Goal: Transaction & Acquisition: Purchase product/service

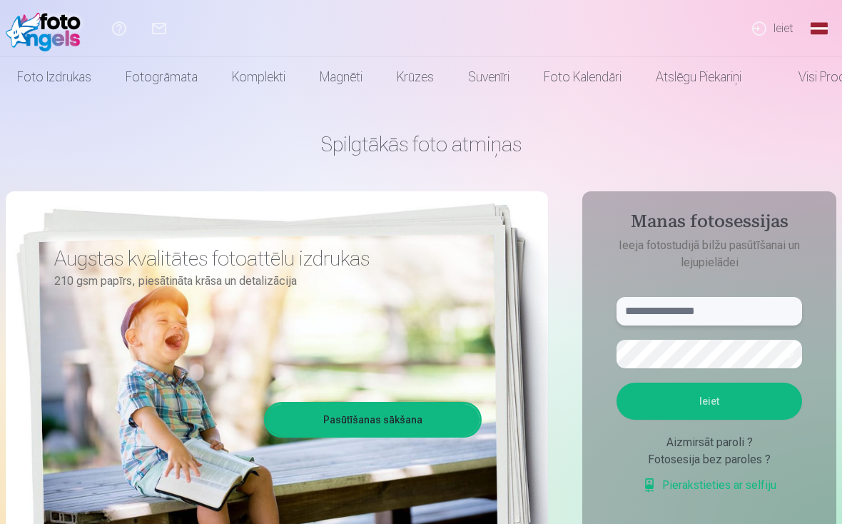
click at [585, 307] on input "text" at bounding box center [710, 311] width 186 height 29
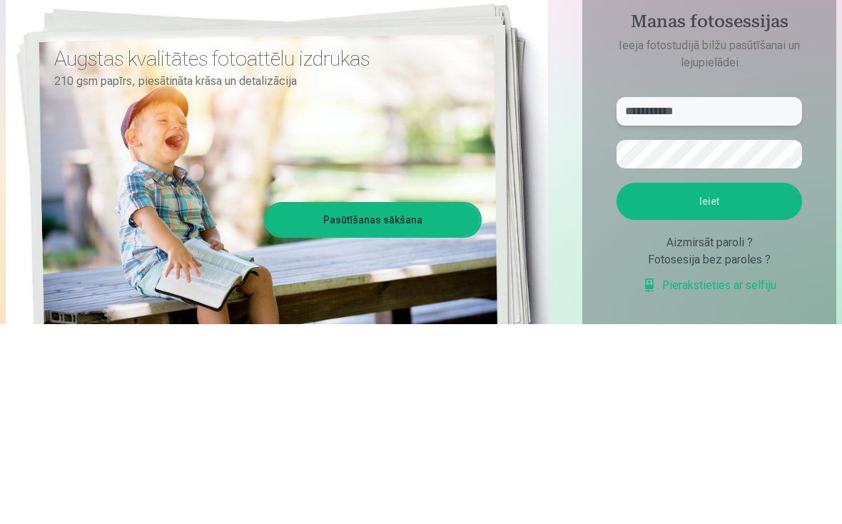
type input "**********"
click at [585, 383] on button "Ieiet" at bounding box center [710, 401] width 186 height 37
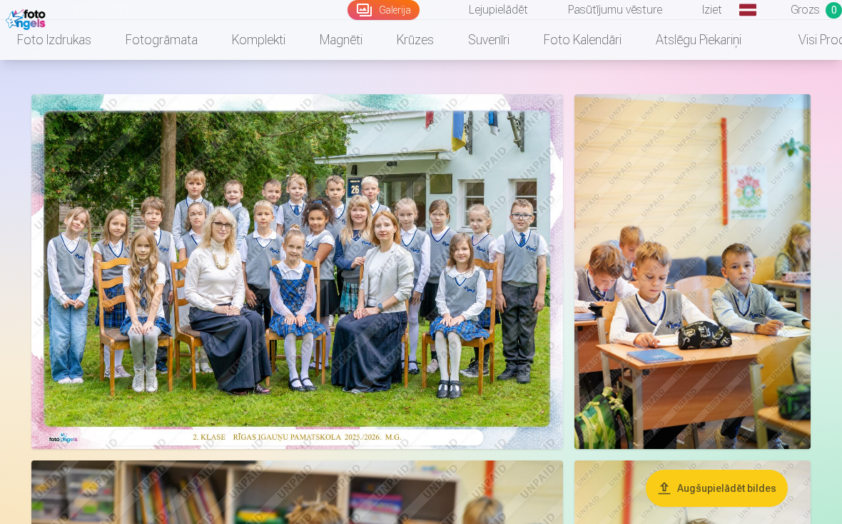
scroll to position [64, 0]
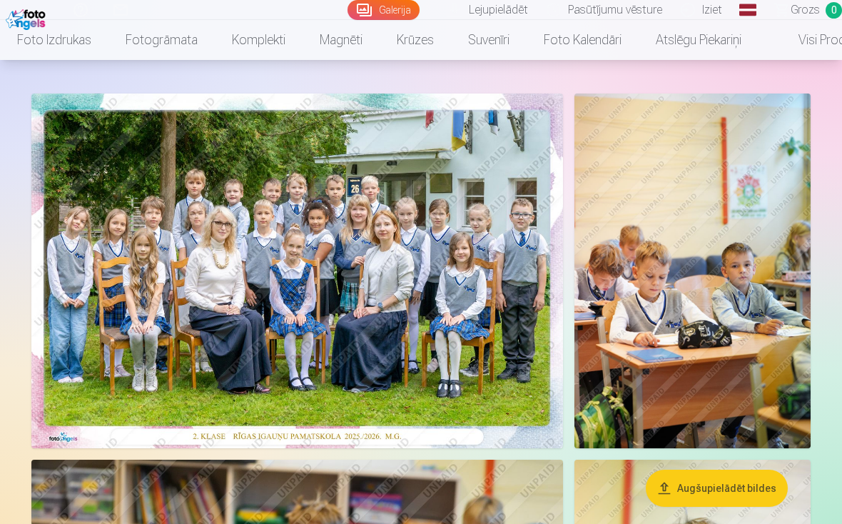
click at [363, 321] on img at bounding box center [297, 271] width 532 height 355
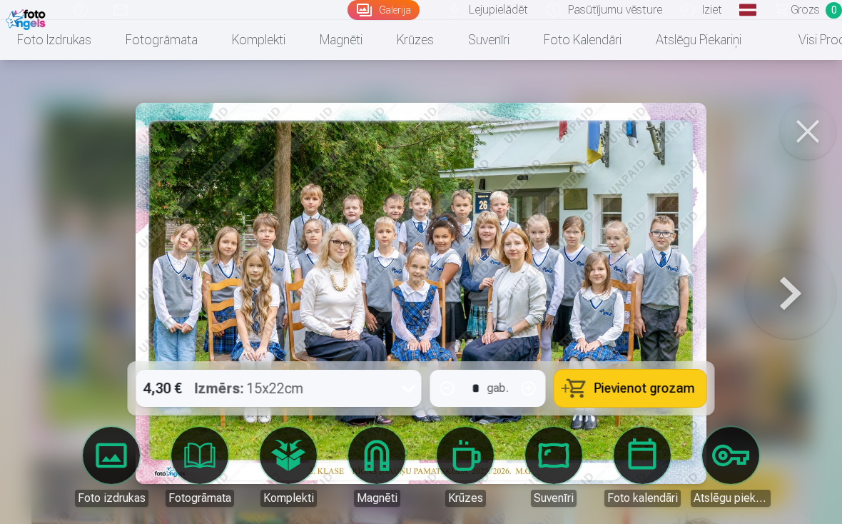
click at [746, 206] on div at bounding box center [421, 262] width 842 height 524
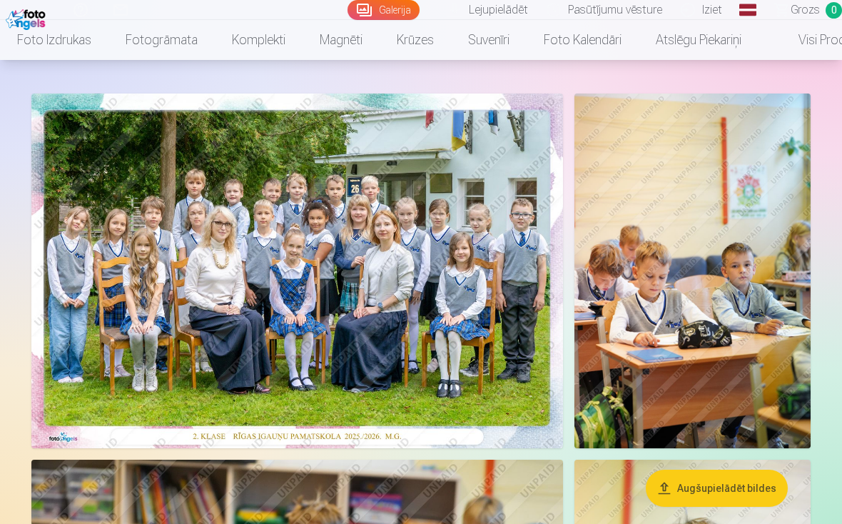
click at [423, 365] on img at bounding box center [297, 271] width 532 height 355
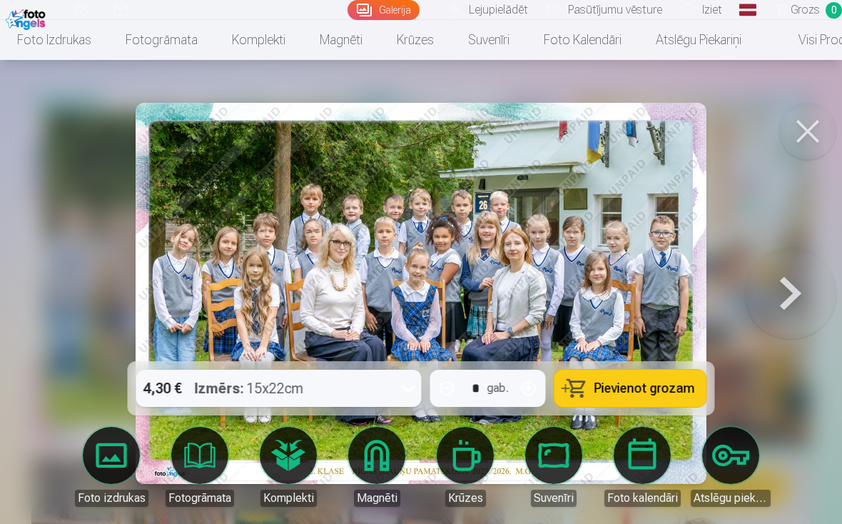
click at [658, 390] on span "Pievienot grozam" at bounding box center [645, 388] width 101 height 13
click at [789, 301] on button at bounding box center [790, 293] width 91 height 107
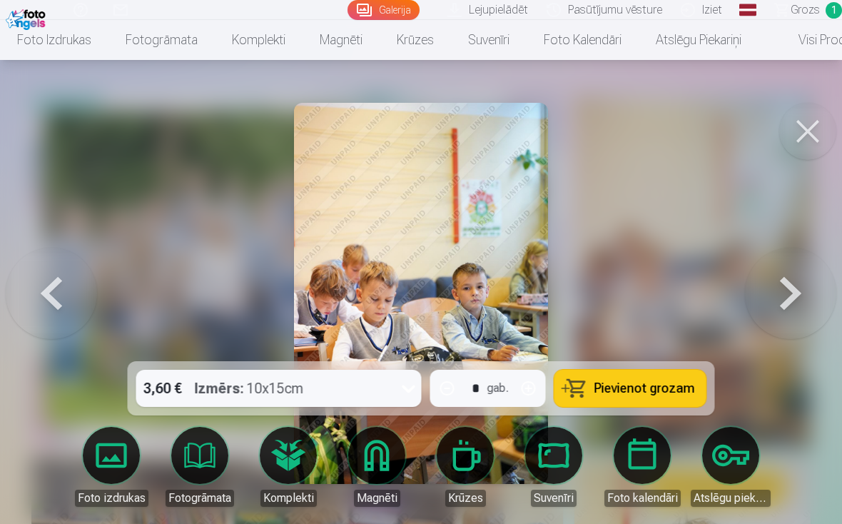
click at [792, 301] on button at bounding box center [790, 293] width 91 height 107
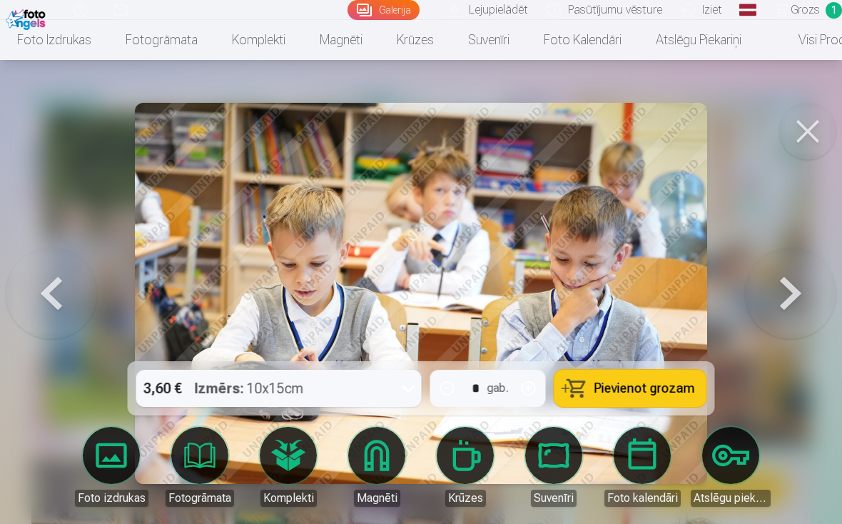
click at [787, 292] on button at bounding box center [790, 293] width 91 height 107
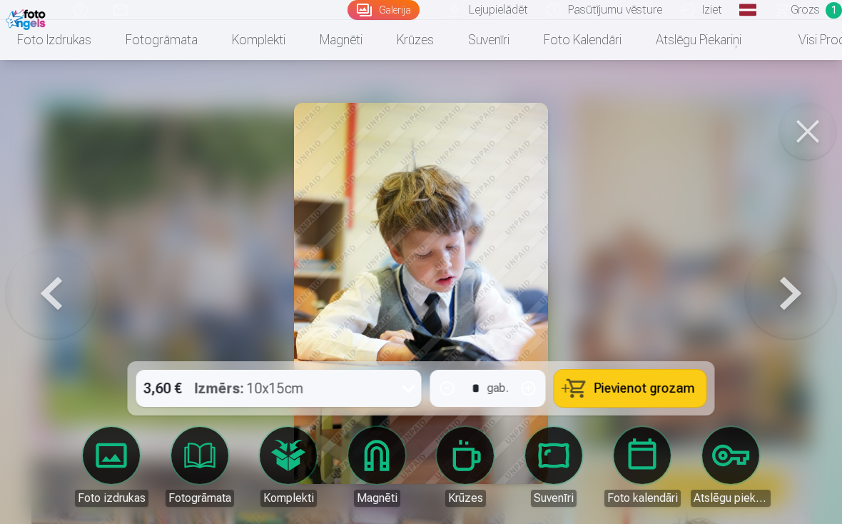
click at [790, 293] on button at bounding box center [790, 293] width 91 height 107
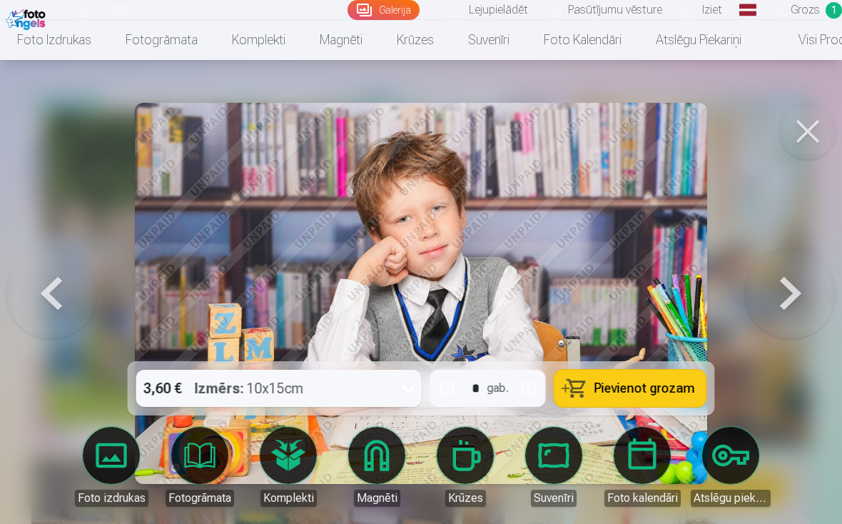
click at [797, 286] on button at bounding box center [790, 293] width 91 height 107
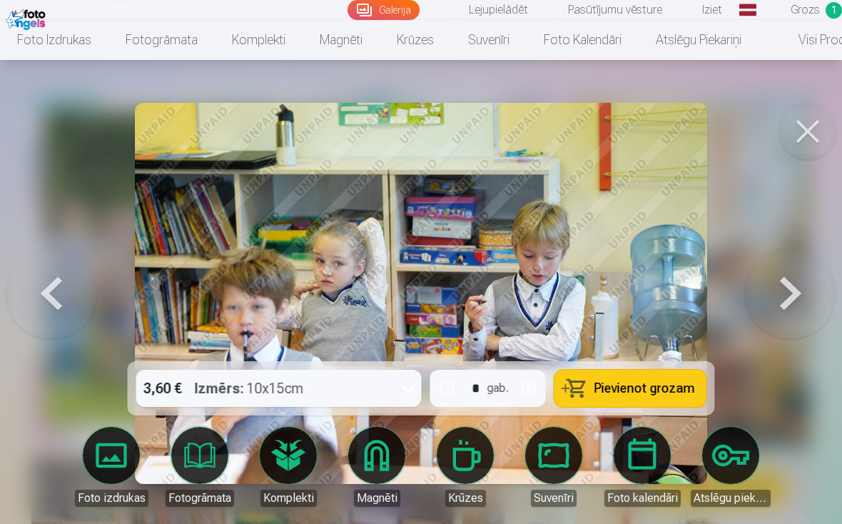
click at [799, 296] on button at bounding box center [790, 293] width 91 height 107
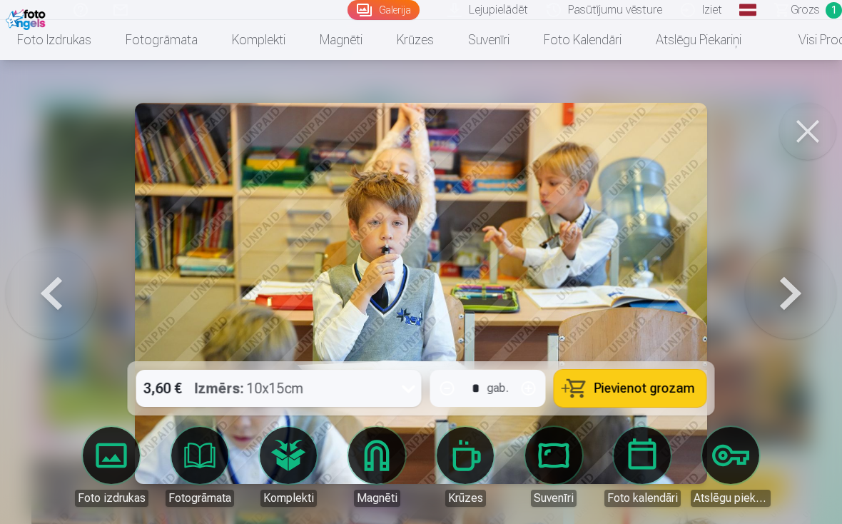
click at [788, 288] on button at bounding box center [790, 293] width 91 height 107
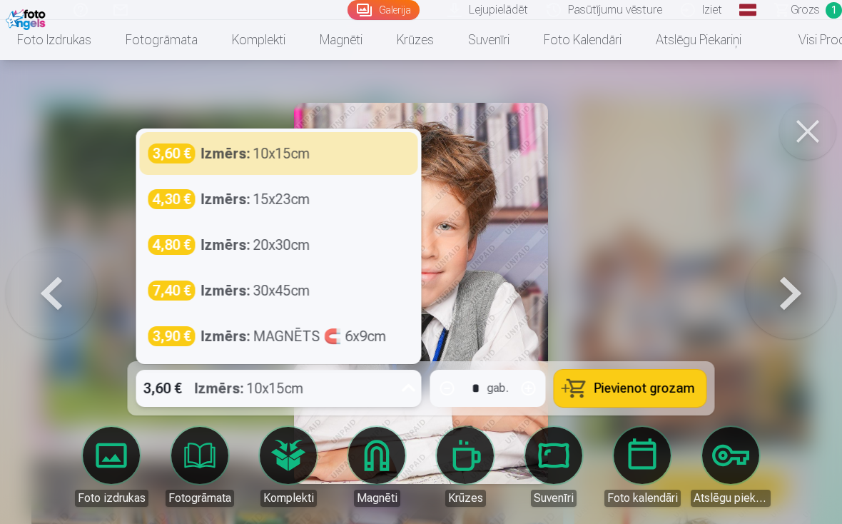
click at [657, 393] on span "Pievienot grozam" at bounding box center [645, 388] width 101 height 13
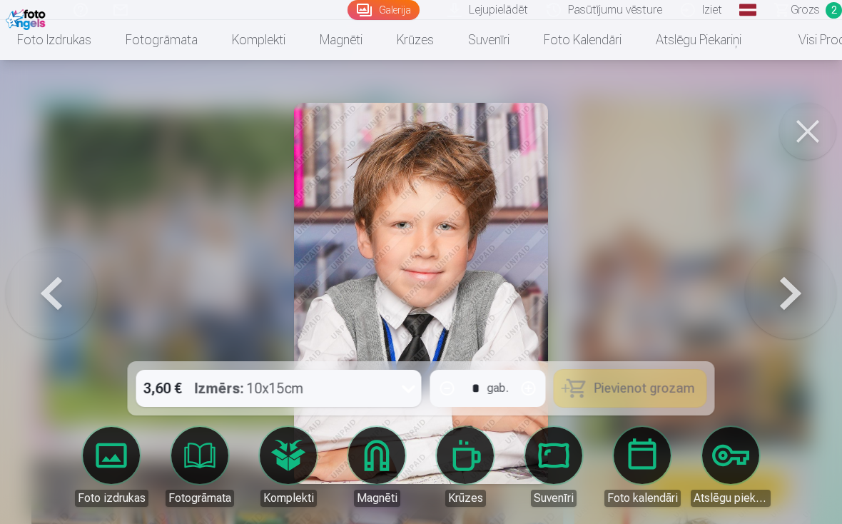
click at [795, 303] on button at bounding box center [790, 293] width 91 height 107
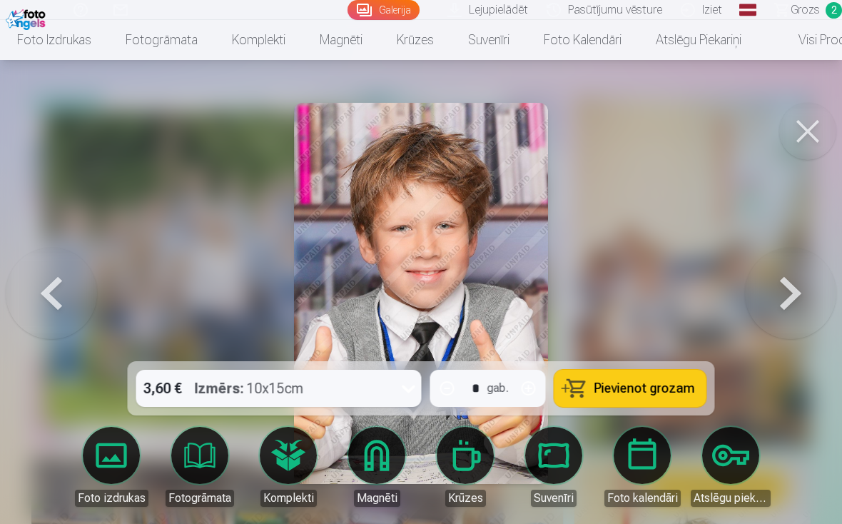
click at [83, 297] on button at bounding box center [51, 293] width 91 height 107
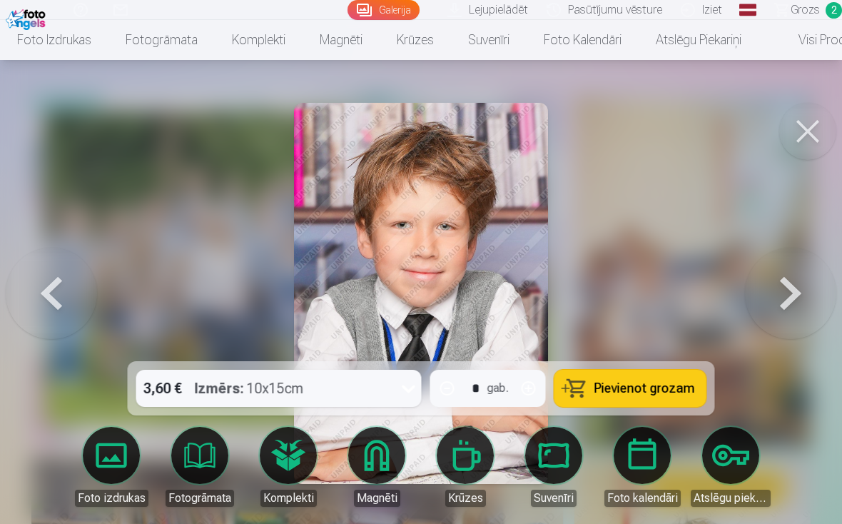
click at [83, 297] on button at bounding box center [51, 293] width 91 height 107
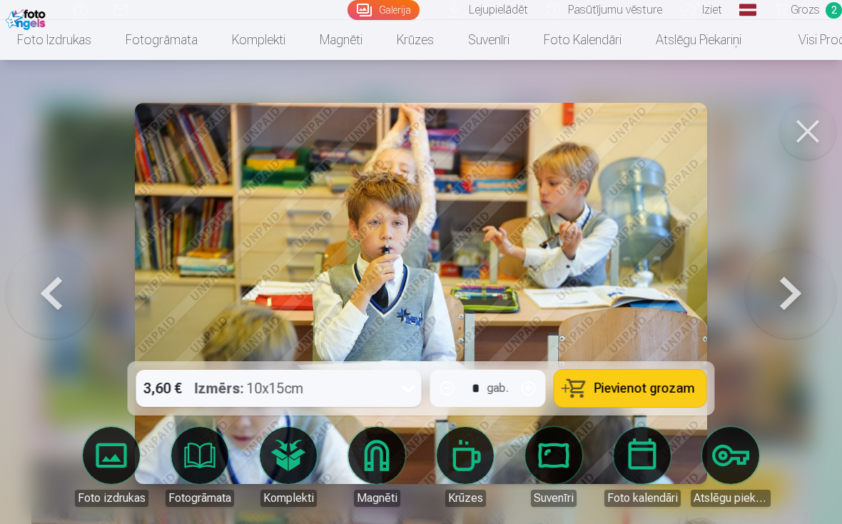
click at [74, 299] on button at bounding box center [51, 293] width 91 height 107
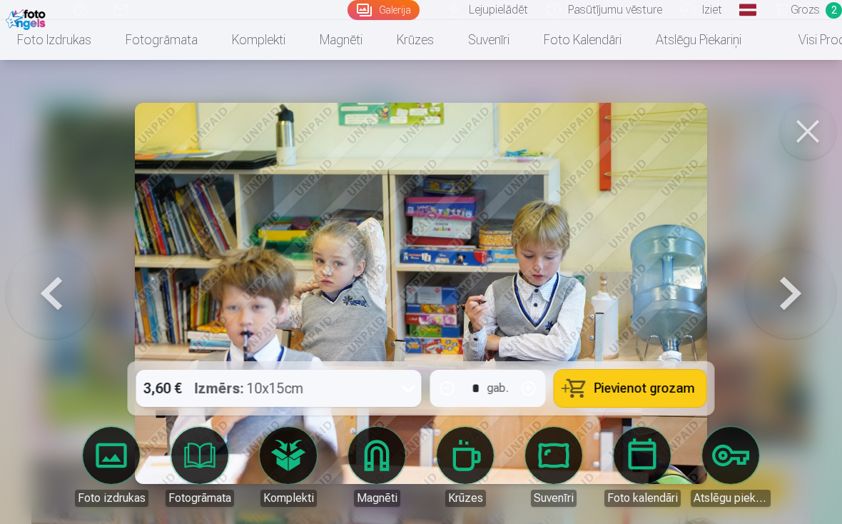
click at [59, 313] on button at bounding box center [51, 293] width 91 height 107
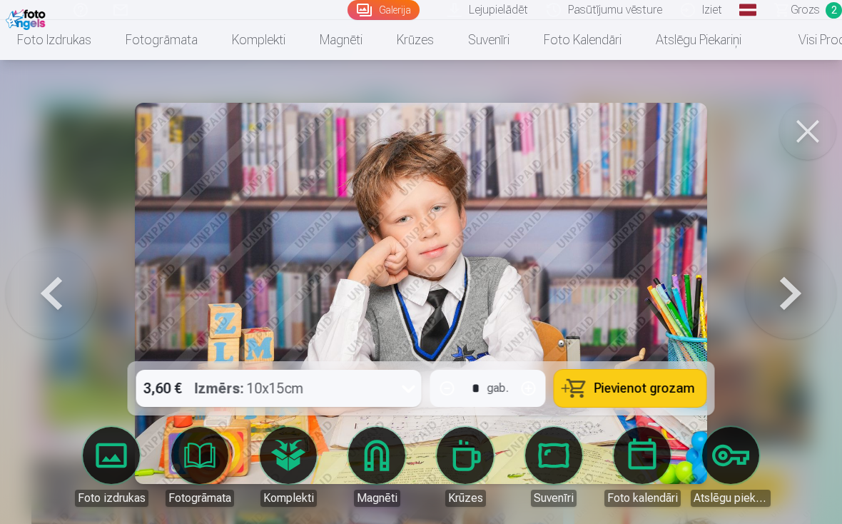
click at [797, 295] on button at bounding box center [790, 293] width 91 height 107
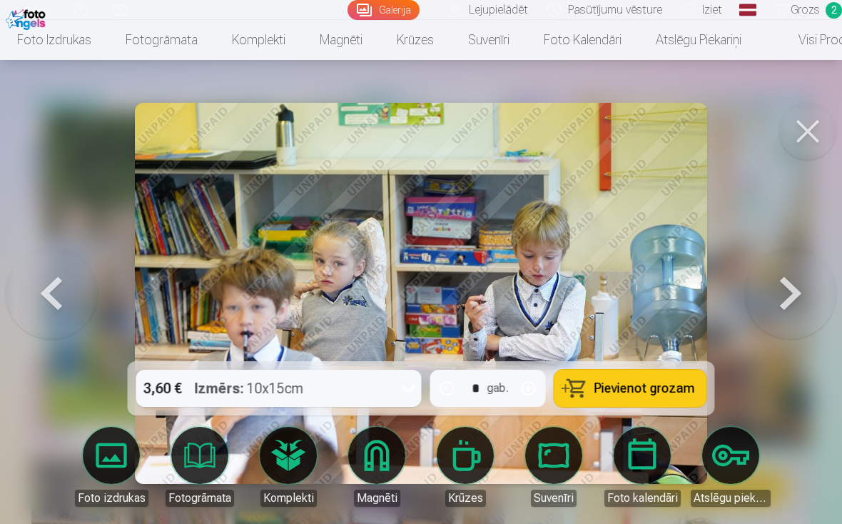
click at [797, 294] on button at bounding box center [790, 293] width 91 height 107
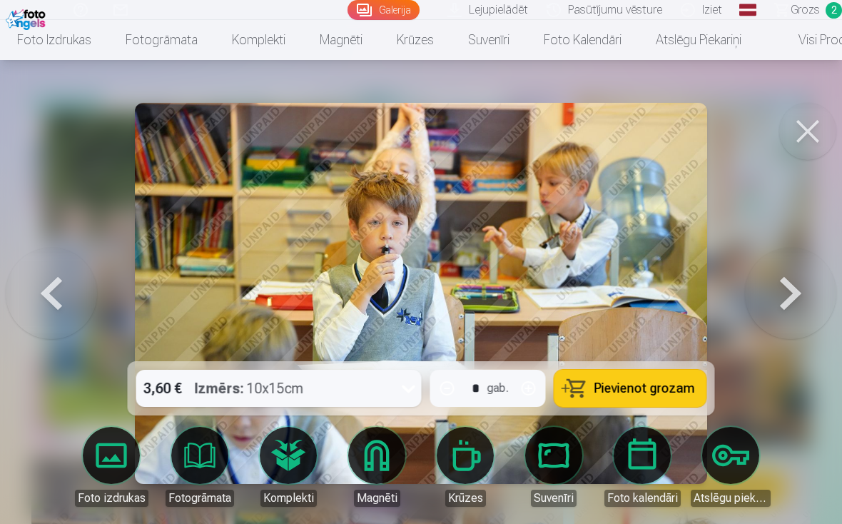
click at [807, 137] on button at bounding box center [808, 131] width 57 height 57
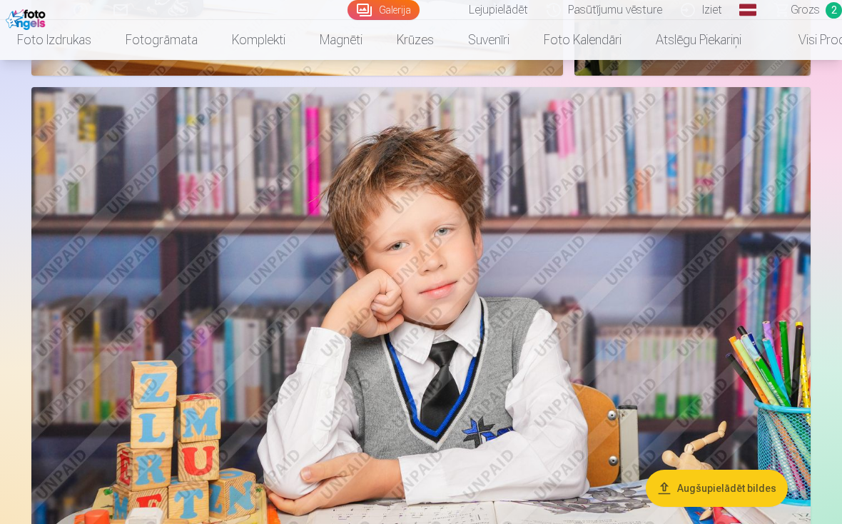
scroll to position [810, 0]
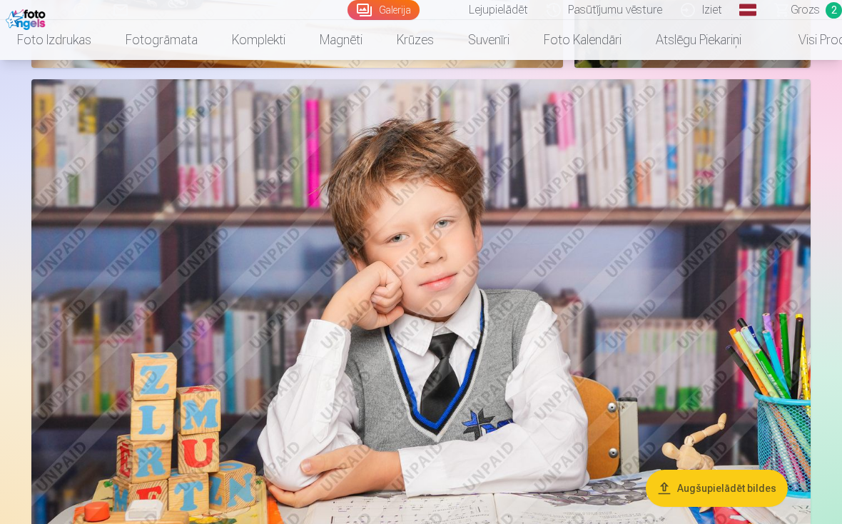
click at [669, 317] on img at bounding box center [421, 339] width 780 height 520
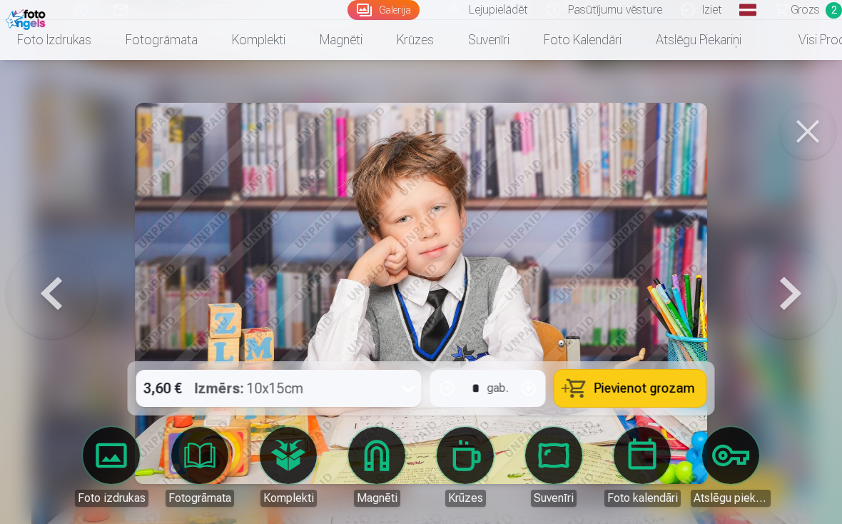
click at [427, 413] on div "3,60 € Izmērs : 10x15cm * gab. Pievienot grozam" at bounding box center [421, 388] width 587 height 54
click at [667, 395] on span "Pievienot grozam" at bounding box center [645, 388] width 101 height 13
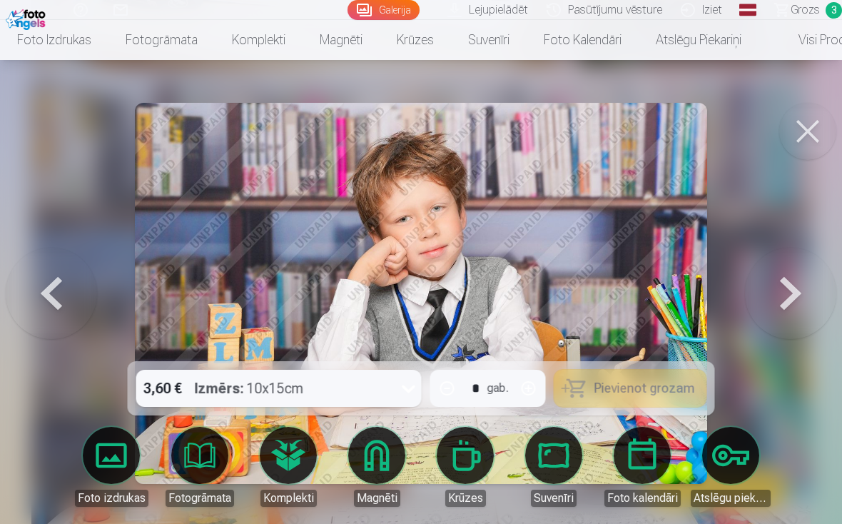
click at [818, 127] on button at bounding box center [808, 131] width 57 height 57
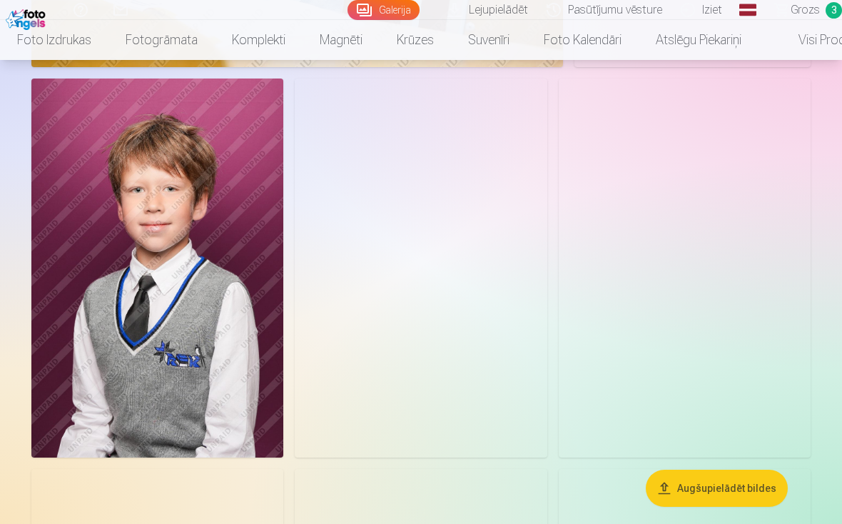
scroll to position [3893, 0]
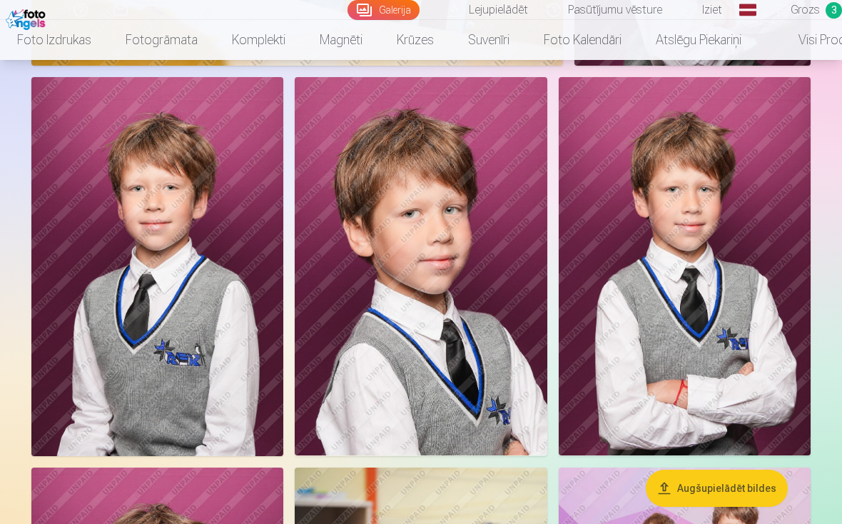
click at [208, 315] on img at bounding box center [157, 266] width 252 height 378
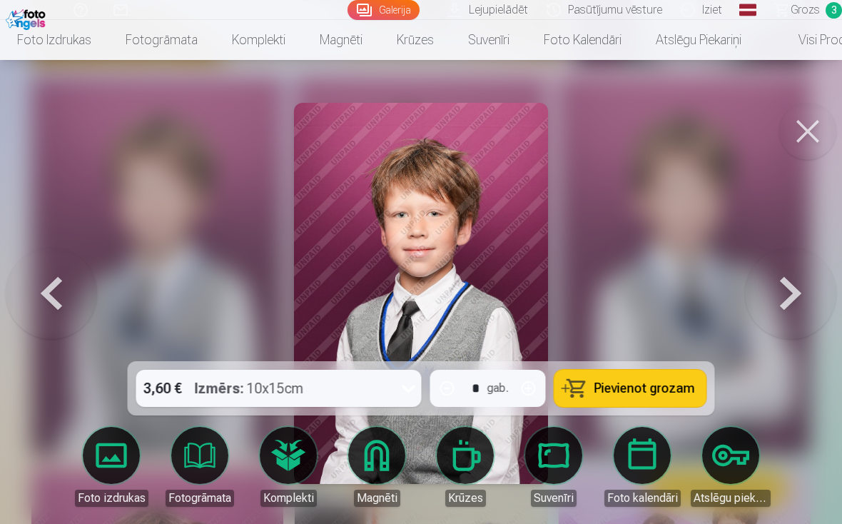
click at [130, 472] on link "Foto izdrukas" at bounding box center [111, 467] width 80 height 80
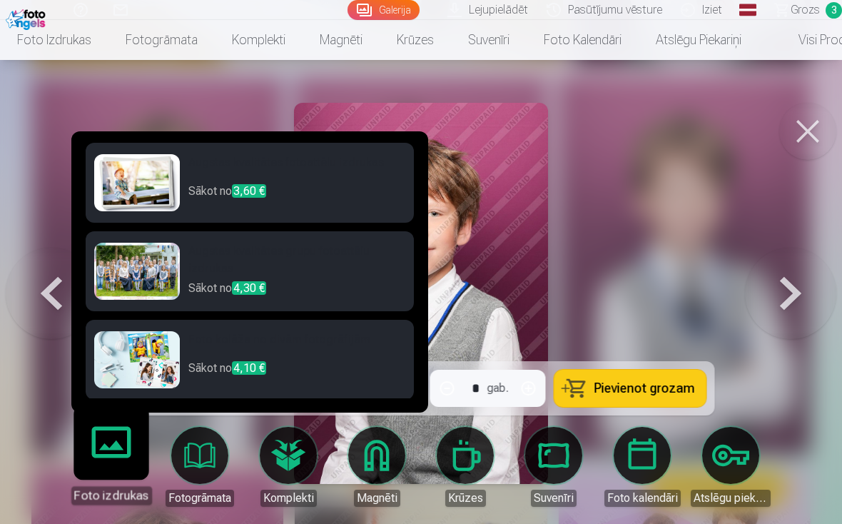
click at [687, 158] on div at bounding box center [421, 262] width 842 height 524
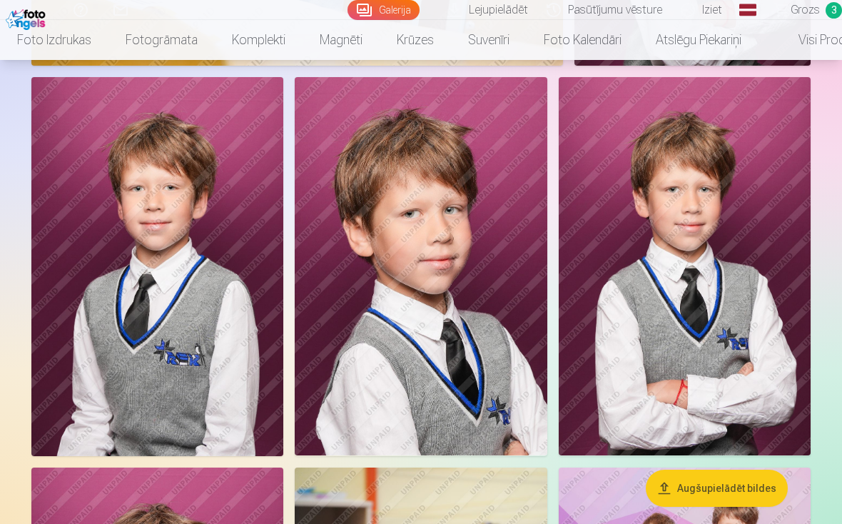
click at [250, 387] on img at bounding box center [157, 266] width 252 height 378
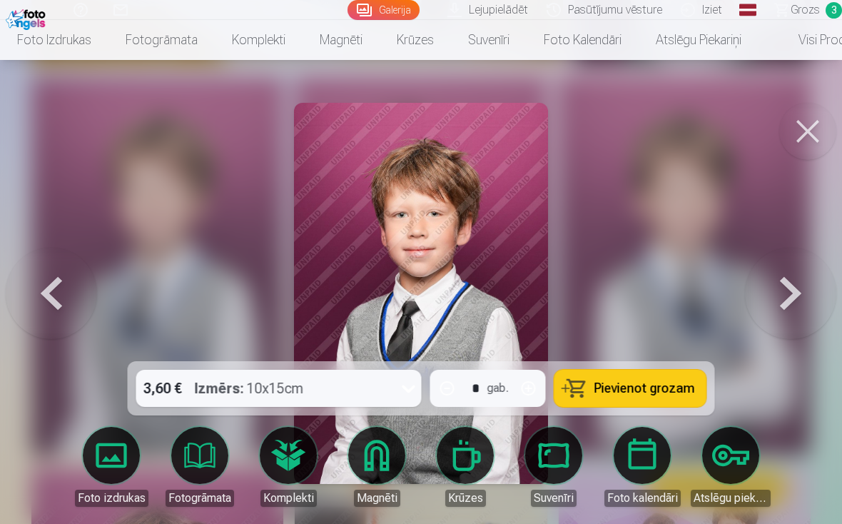
click at [656, 390] on span "Pievienot grozam" at bounding box center [645, 388] width 101 height 13
click at [125, 454] on link "Foto izdrukas" at bounding box center [111, 467] width 80 height 80
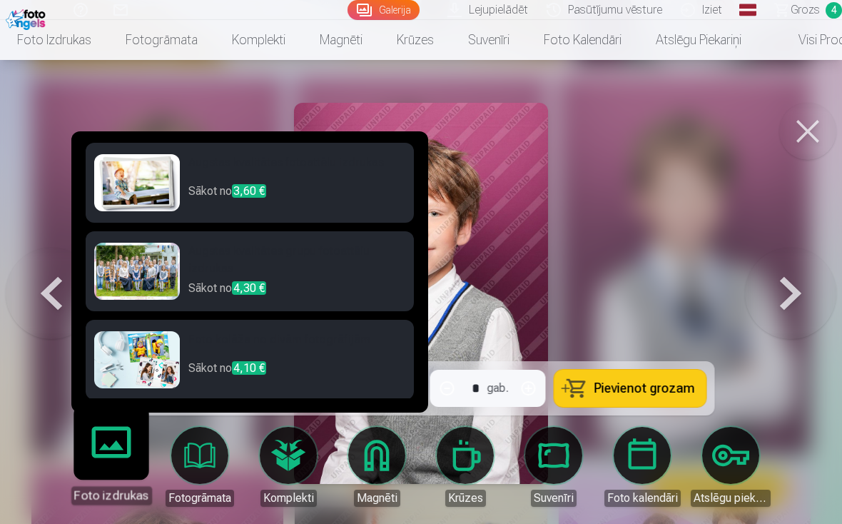
click at [338, 338] on h6 "Foto kolāža no divām fotogrāfijām" at bounding box center [296, 345] width 217 height 29
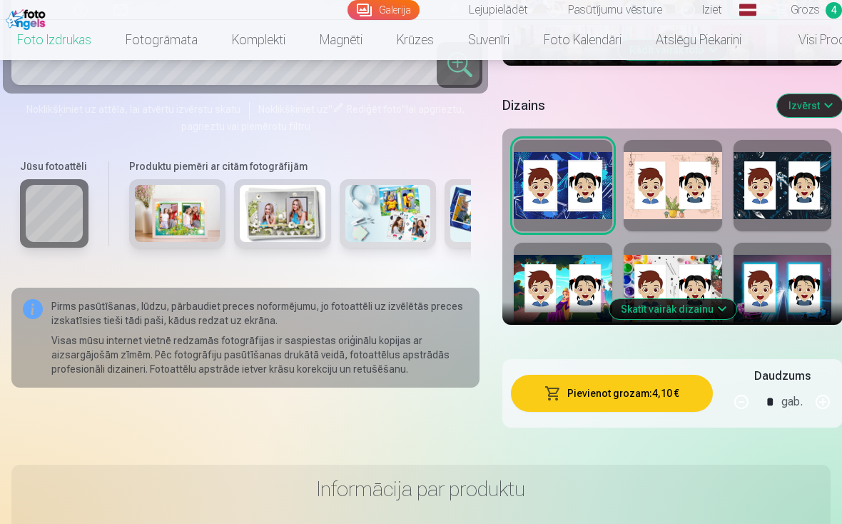
scroll to position [739, 0]
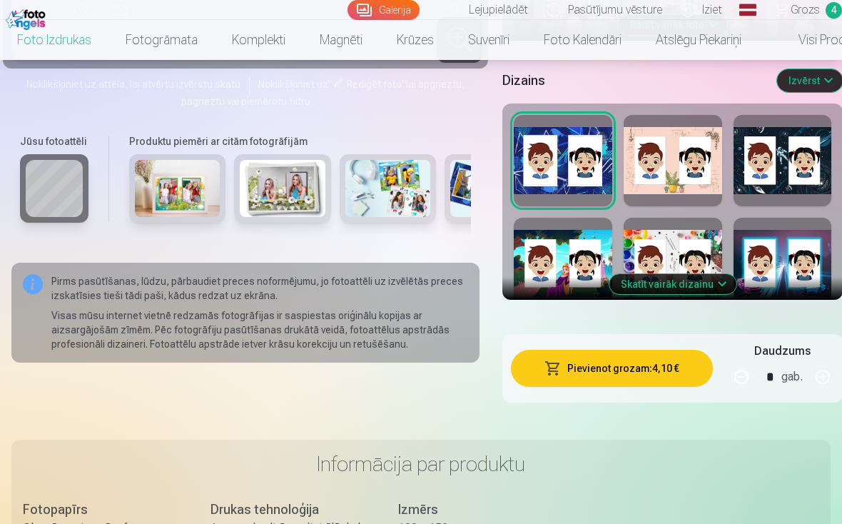
click at [704, 284] on button "Skatīt vairāk dizainu" at bounding box center [673, 284] width 127 height 20
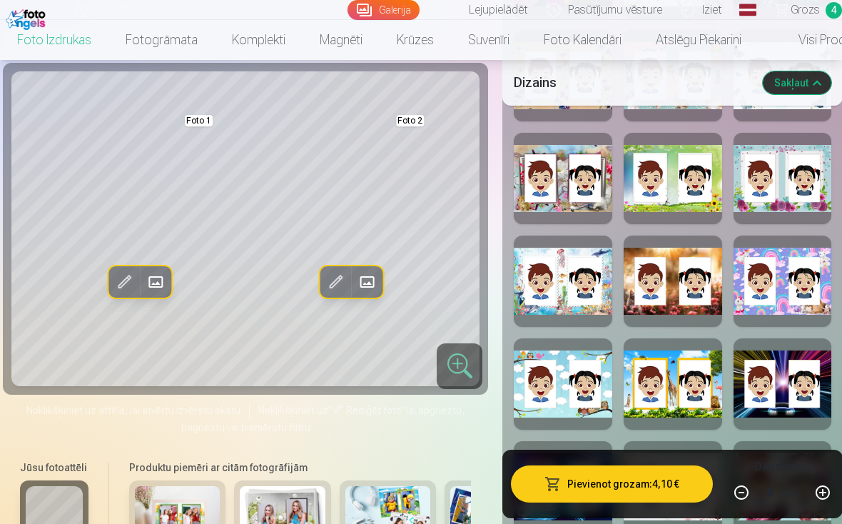
scroll to position [1104, 0]
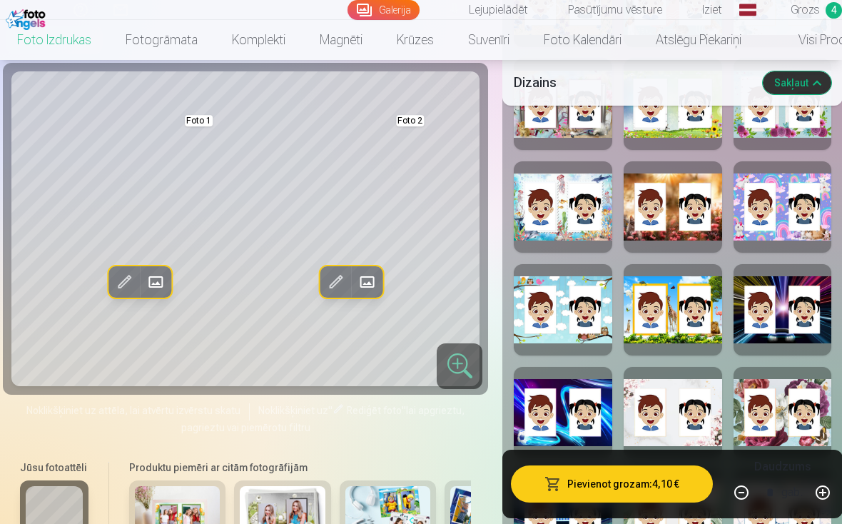
click at [705, 333] on div at bounding box center [673, 309] width 99 height 91
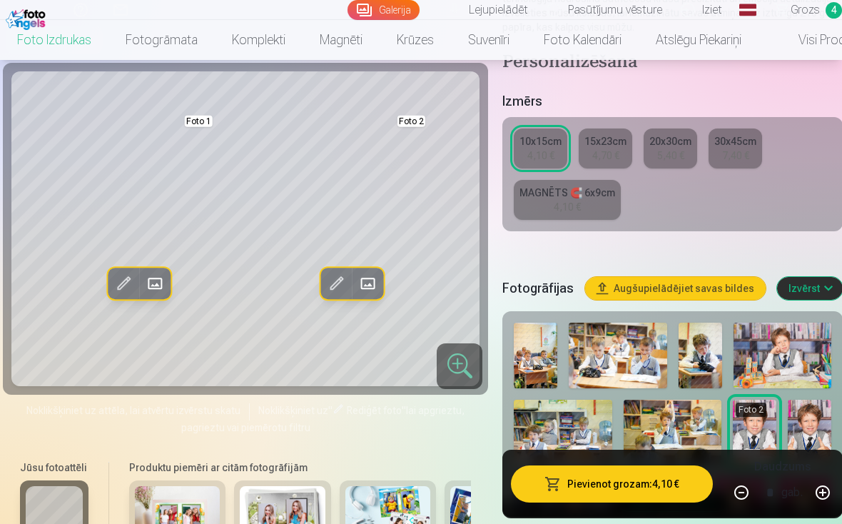
scroll to position [247, 0]
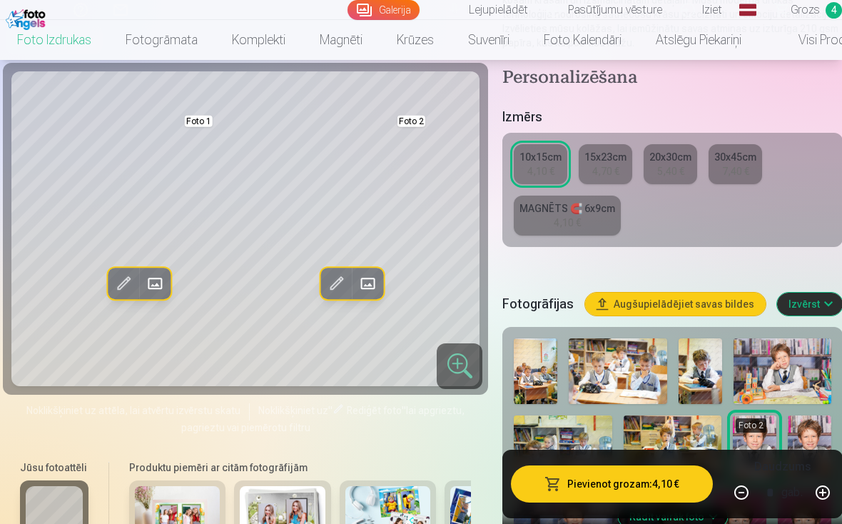
click at [820, 14] on link "Grozs 4" at bounding box center [802, 10] width 80 height 20
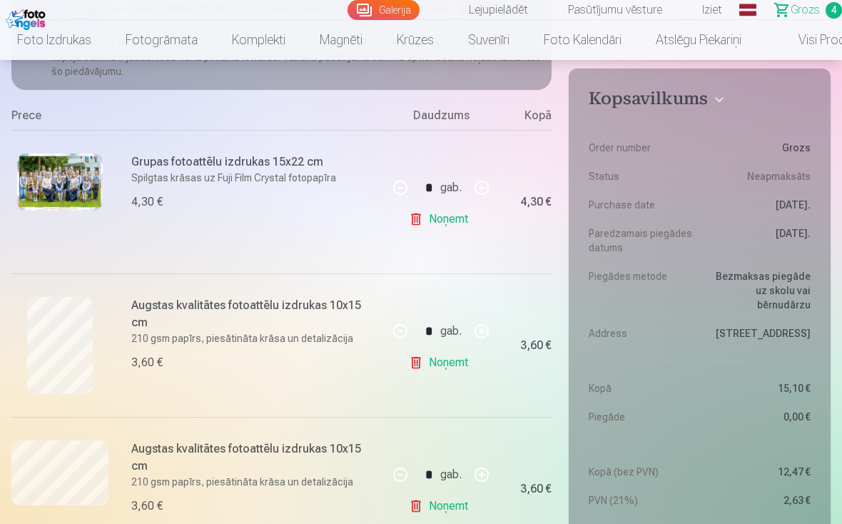
scroll to position [234, 0]
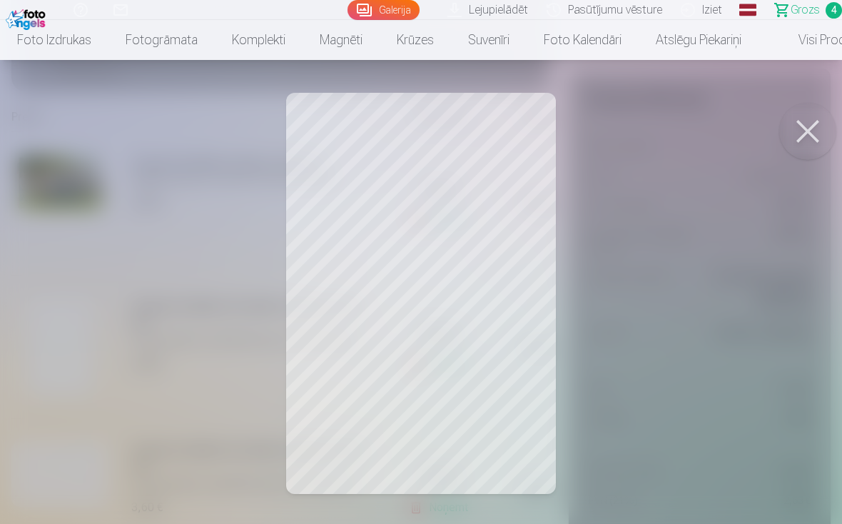
click at [807, 127] on button at bounding box center [808, 131] width 57 height 57
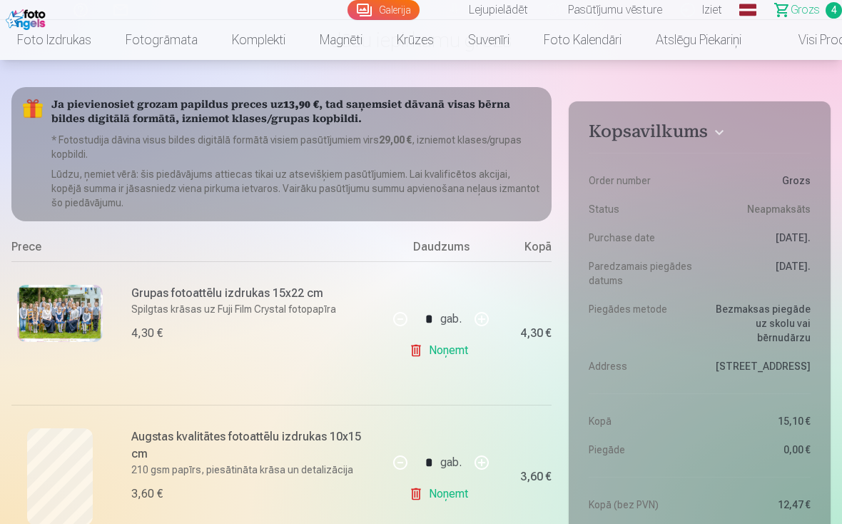
scroll to position [0, 0]
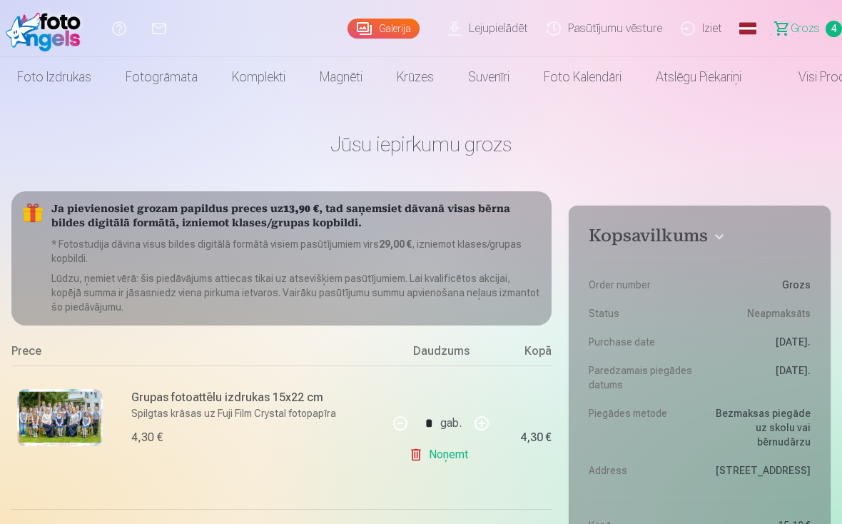
click at [85, 84] on link "Foto izdrukas" at bounding box center [54, 77] width 109 height 40
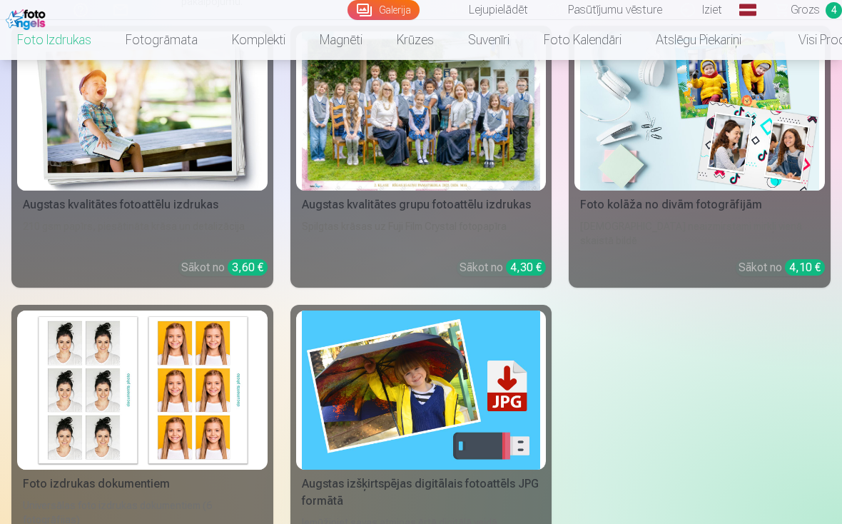
scroll to position [273, 0]
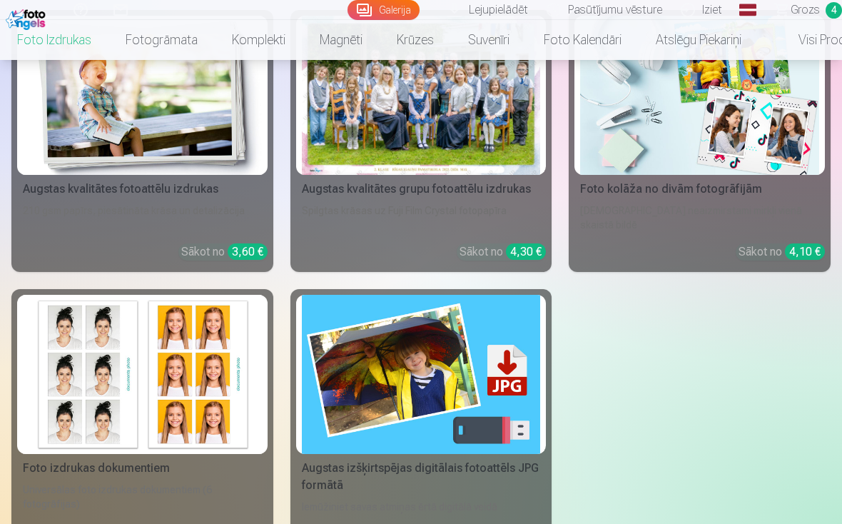
click at [749, 128] on img at bounding box center [699, 95] width 239 height 159
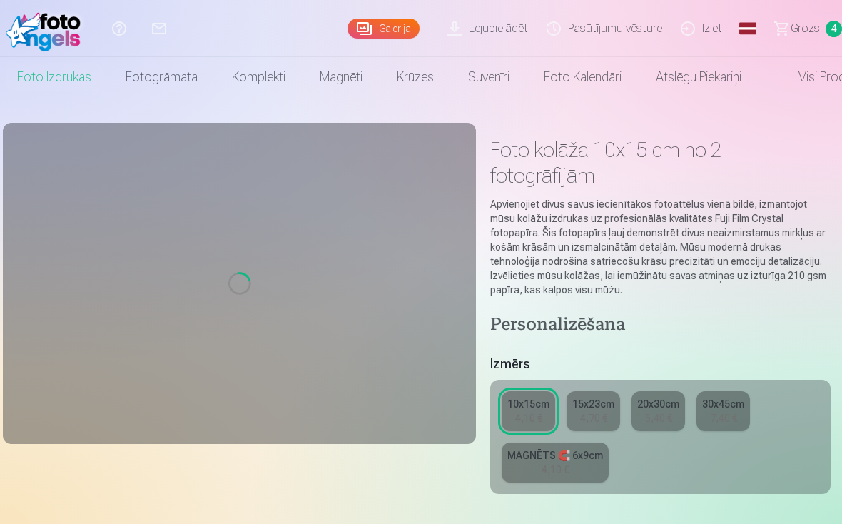
click at [607, 416] on div "4,70 €" at bounding box center [593, 418] width 27 height 14
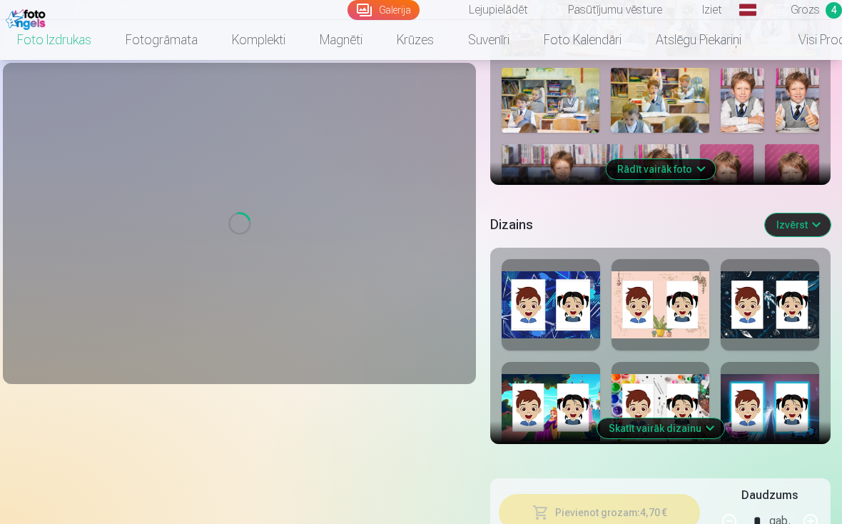
scroll to position [616, 0]
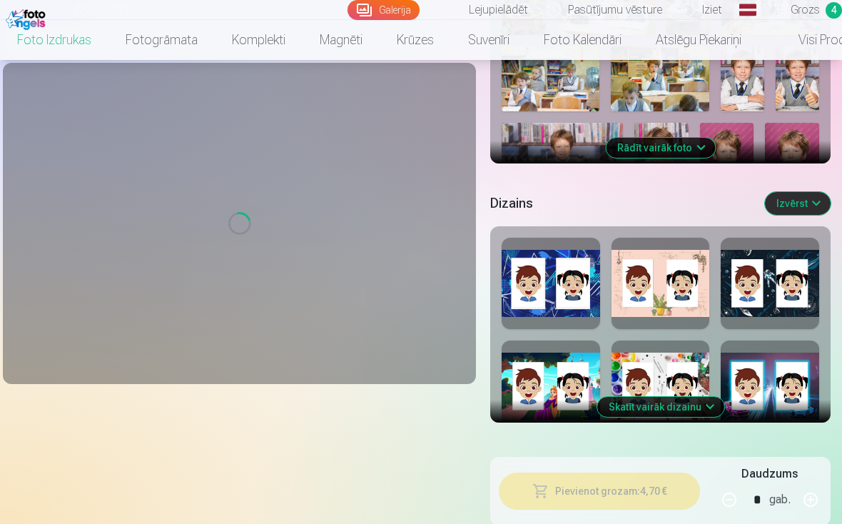
click at [699, 277] on div at bounding box center [661, 283] width 99 height 91
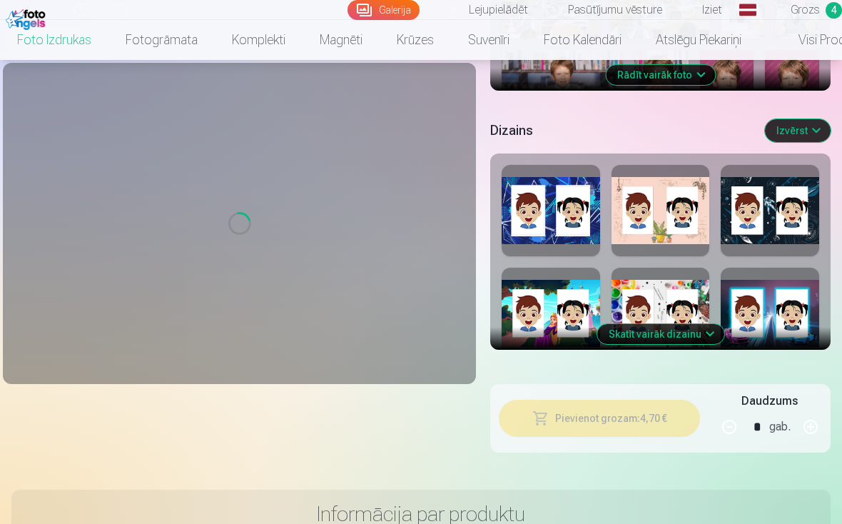
scroll to position [690, 0]
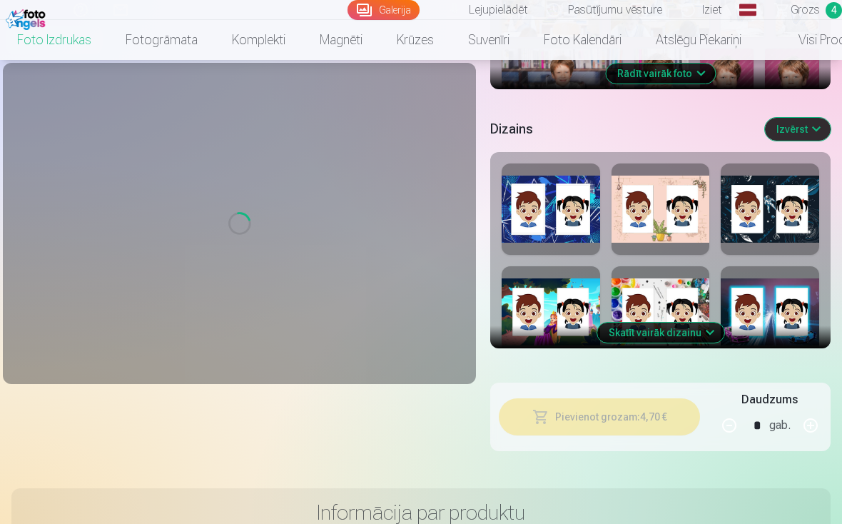
click at [701, 334] on button "Skatīt vairāk dizainu" at bounding box center [660, 333] width 127 height 20
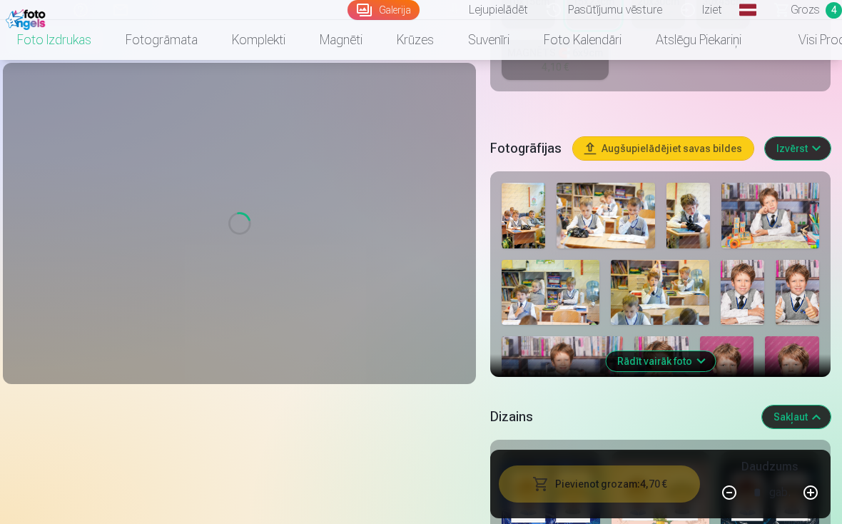
scroll to position [396, 0]
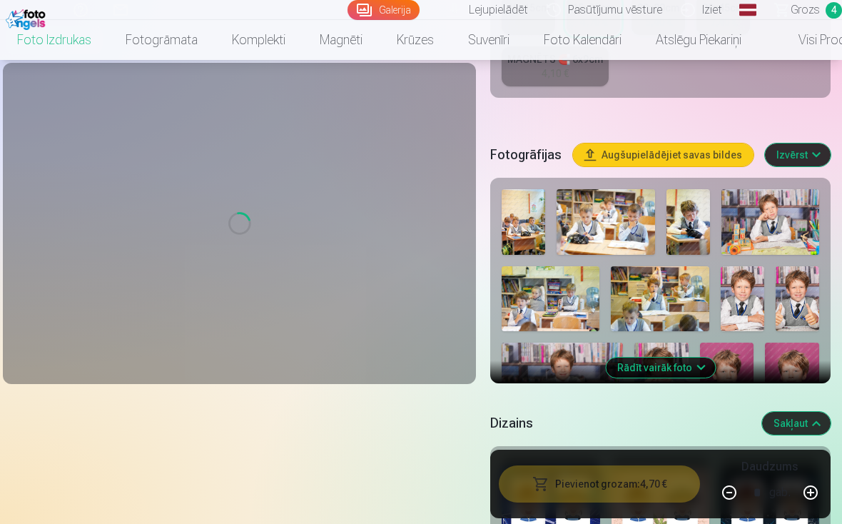
click at [713, 363] on button "Rādīt vairāk foto" at bounding box center [660, 368] width 109 height 20
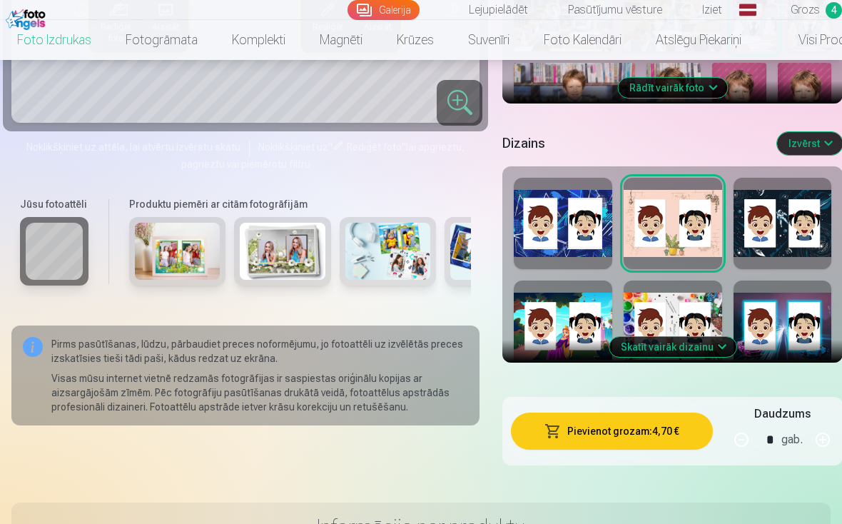
scroll to position [677, 0]
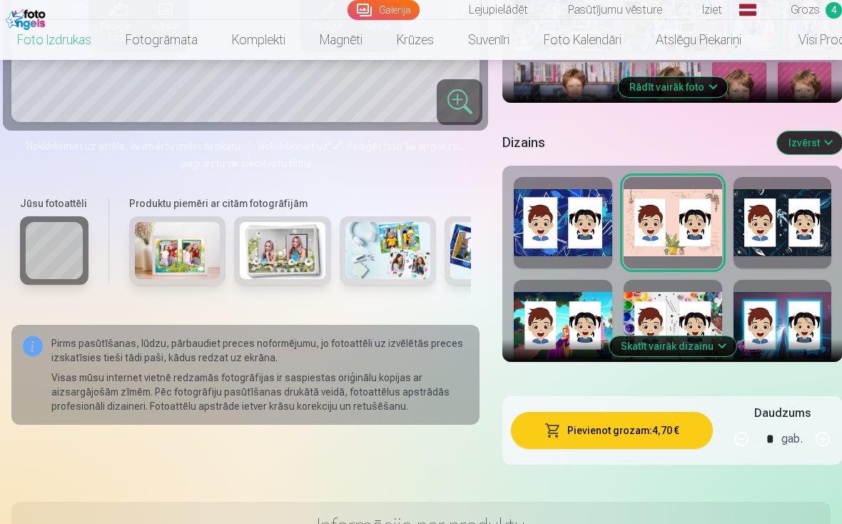
click at [709, 354] on button "Skatīt vairāk dizainu" at bounding box center [673, 346] width 127 height 20
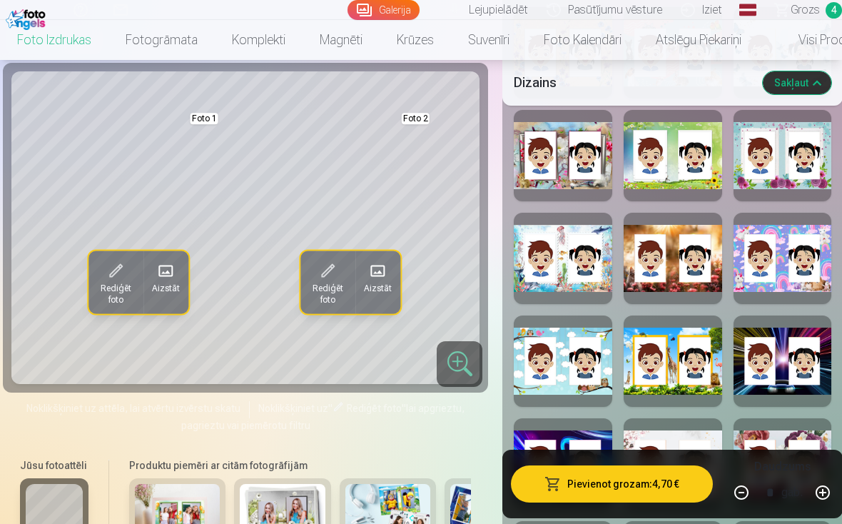
scroll to position [1054, 0]
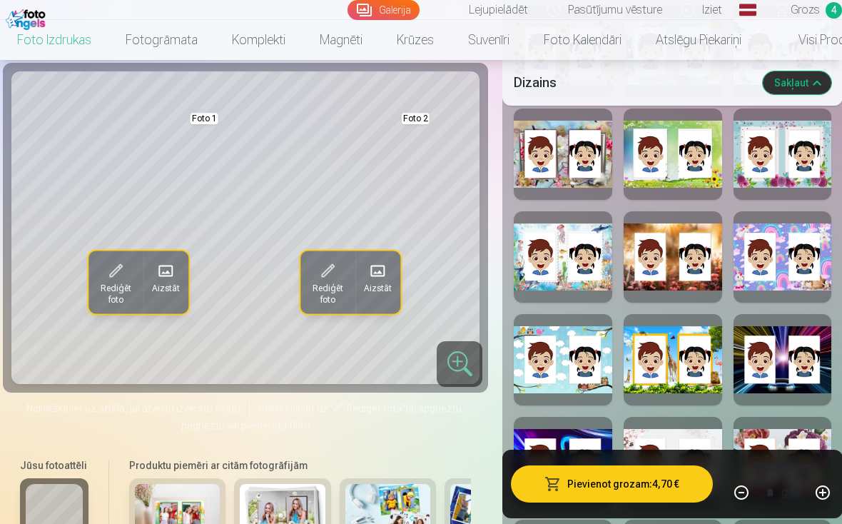
click at [705, 377] on div at bounding box center [673, 359] width 99 height 91
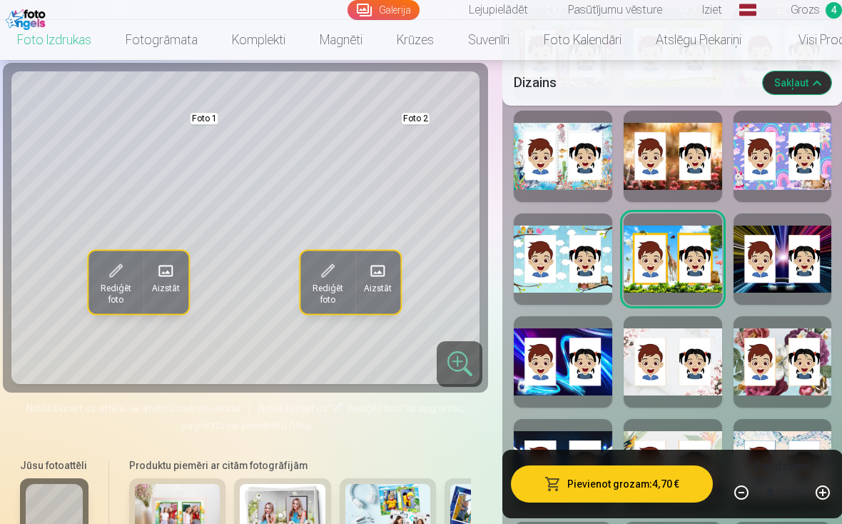
scroll to position [1161, 0]
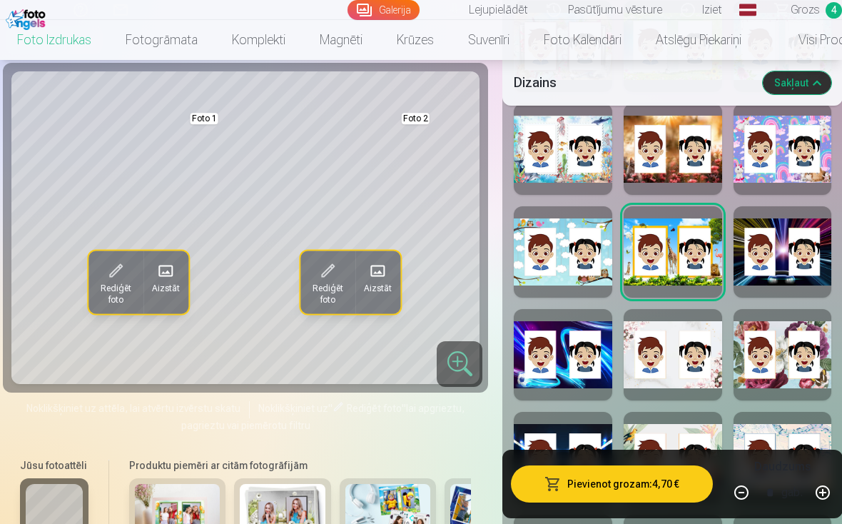
click at [604, 364] on div at bounding box center [563, 354] width 99 height 91
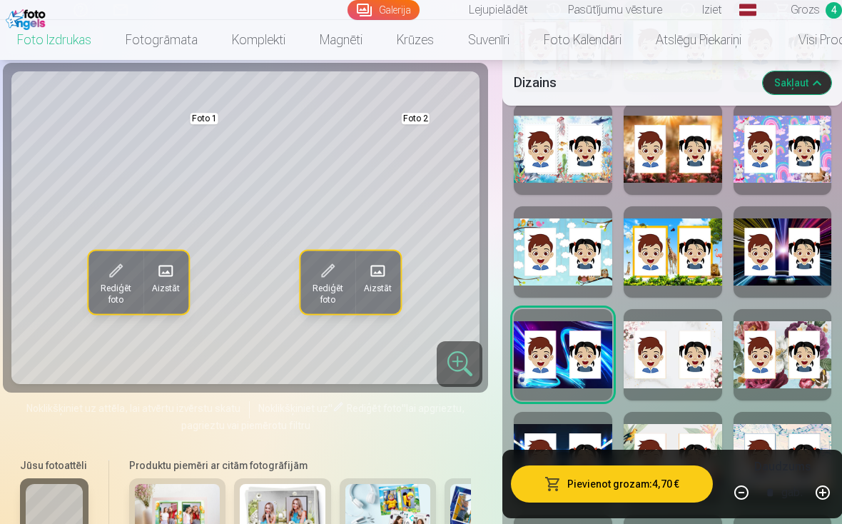
click at [691, 258] on div at bounding box center [673, 251] width 99 height 91
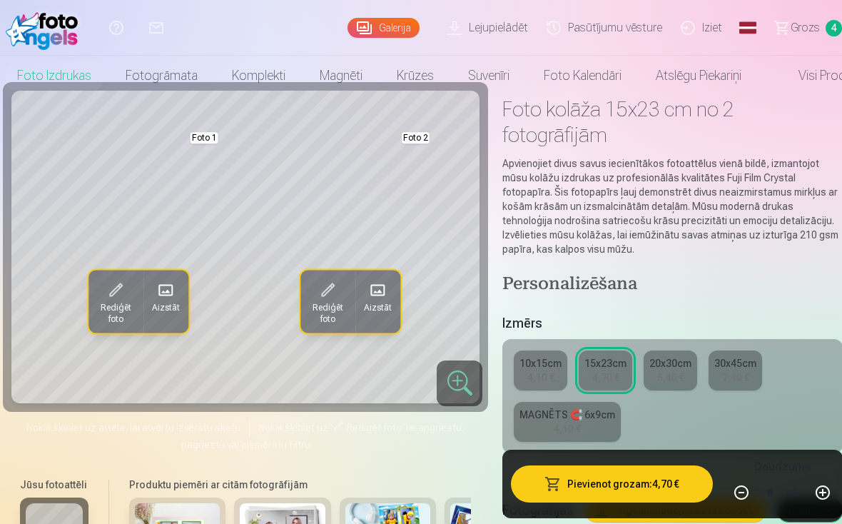
scroll to position [0, 0]
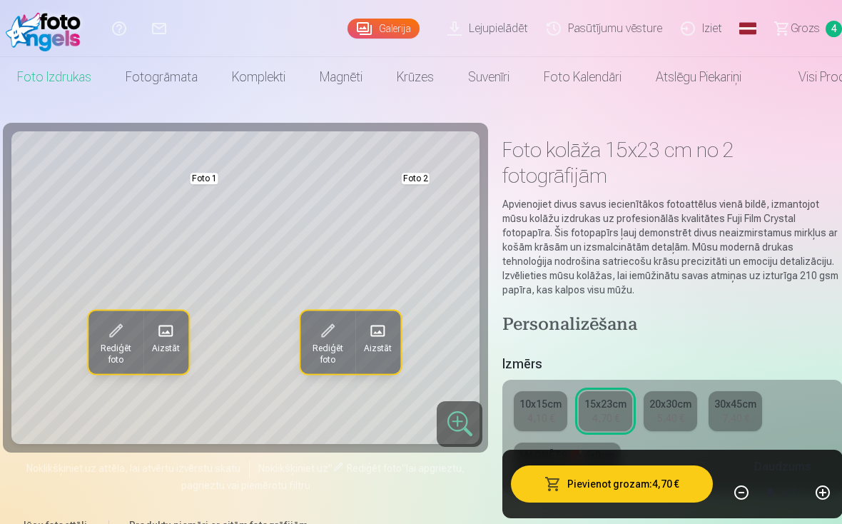
click at [660, 491] on button "Pievienot grozam : 4,70 €" at bounding box center [611, 483] width 201 height 37
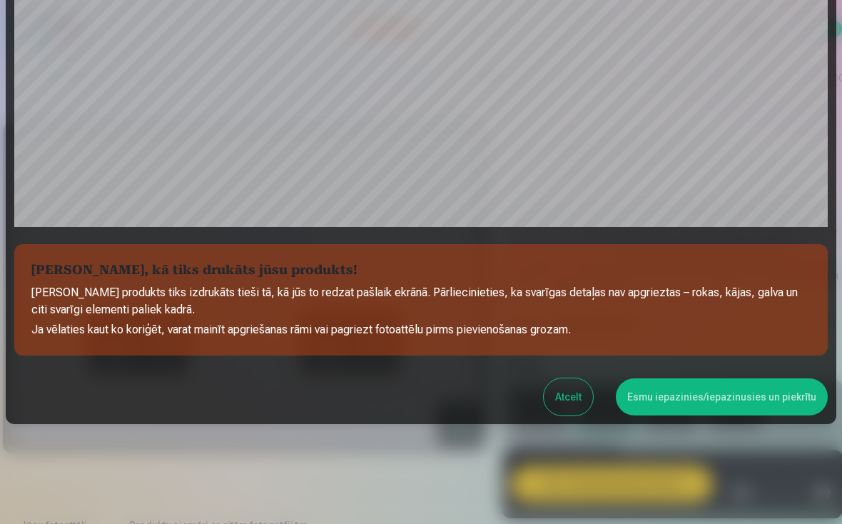
scroll to position [406, 0]
click at [748, 398] on button "Esmu iepazinies/iepazinusies un piekrītu" at bounding box center [722, 396] width 212 height 37
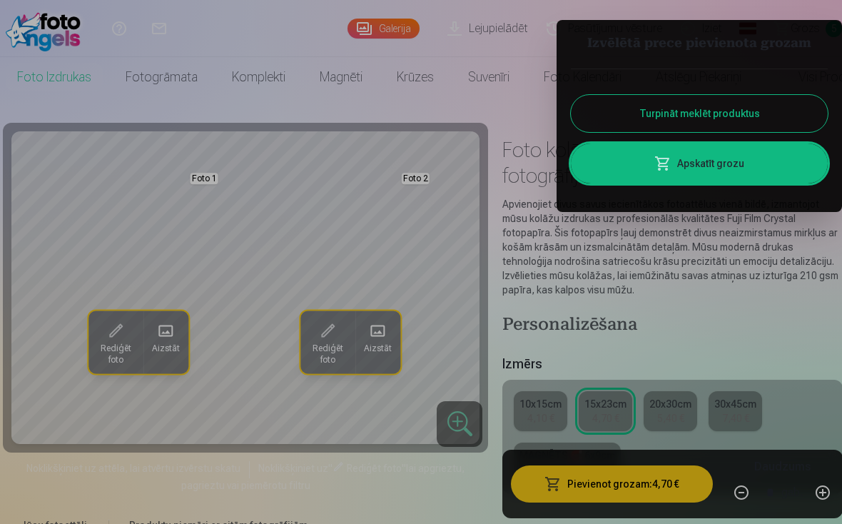
click at [761, 168] on link "Apskatīt grozu" at bounding box center [699, 163] width 257 height 40
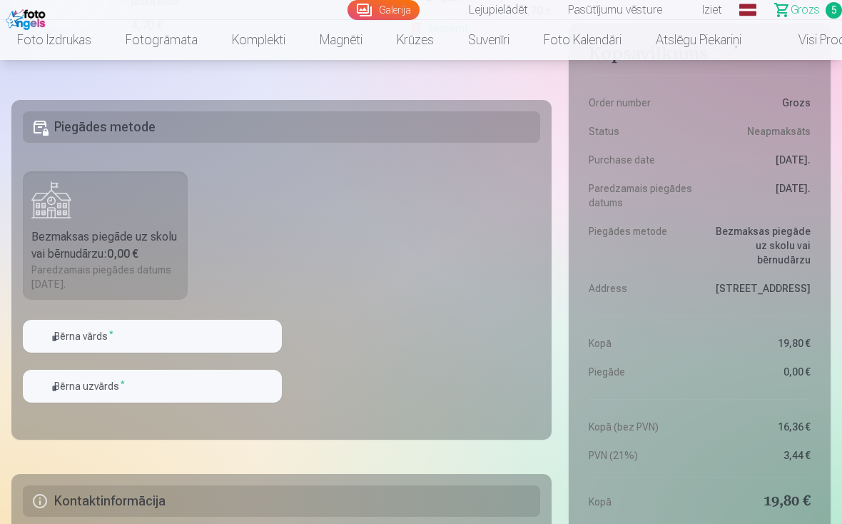
scroll to position [1001, 0]
click at [155, 256] on div "Bezmaksas piegāde uz skolu vai bērnudārzu : 0,00 €" at bounding box center [105, 245] width 148 height 34
click at [200, 336] on input "text" at bounding box center [152, 335] width 259 height 33
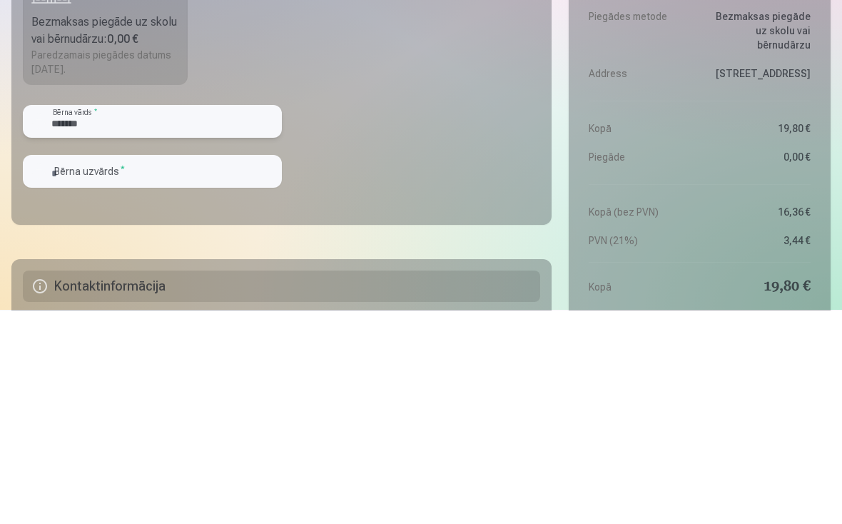
type input "*******"
click at [76, 369] on input "text" at bounding box center [152, 385] width 259 height 33
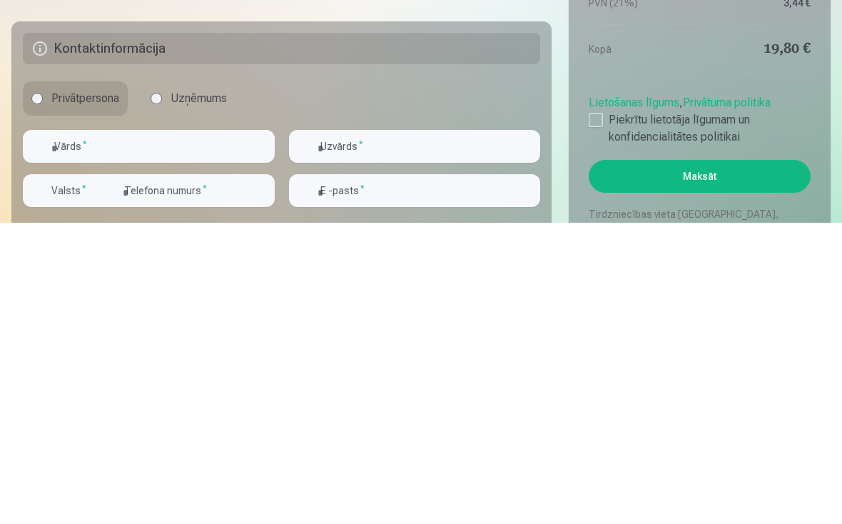
scroll to position [1157, 0]
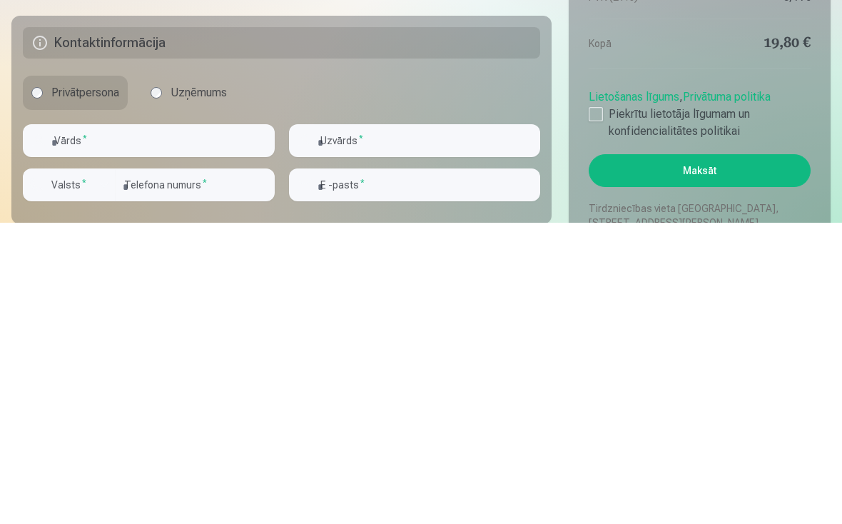
type input "******"
click at [186, 425] on input "text" at bounding box center [149, 441] width 252 height 33
type input "******"
click at [388, 425] on input "text" at bounding box center [415, 441] width 252 height 33
type input "*******"
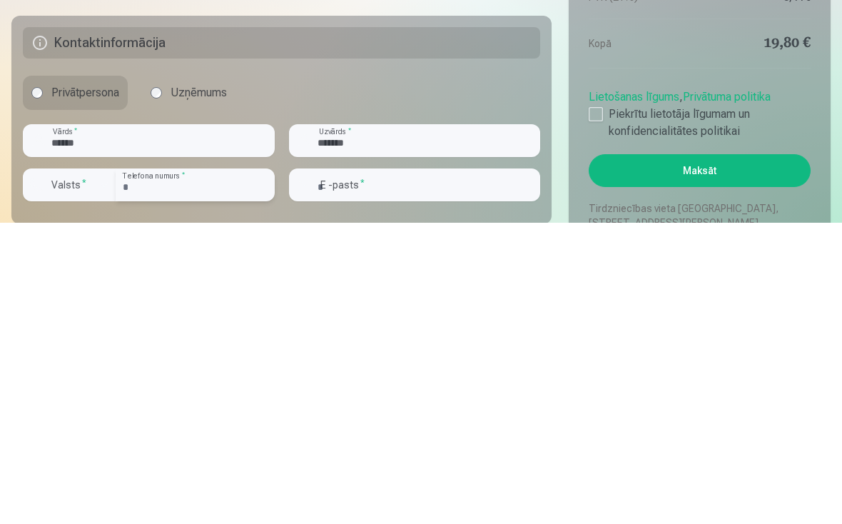
click at [219, 470] on input "number" at bounding box center [195, 486] width 159 height 33
type input "***"
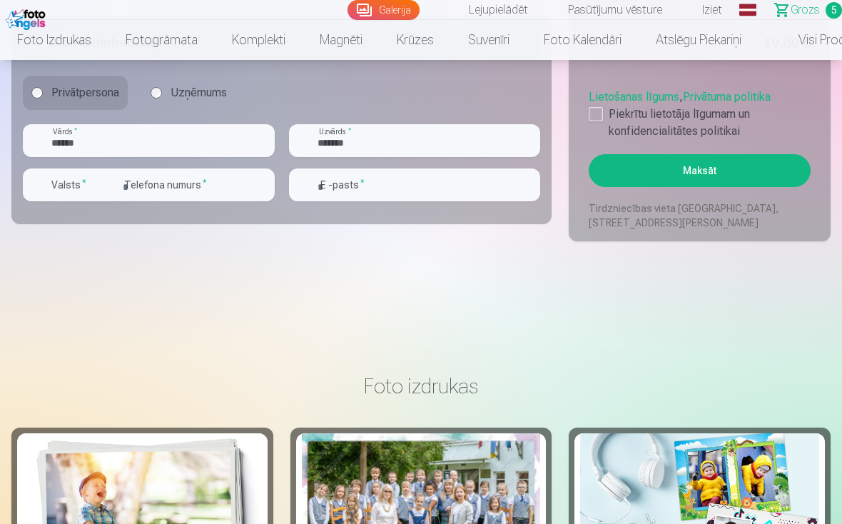
type input "********"
click at [425, 188] on input "email" at bounding box center [415, 184] width 252 height 33
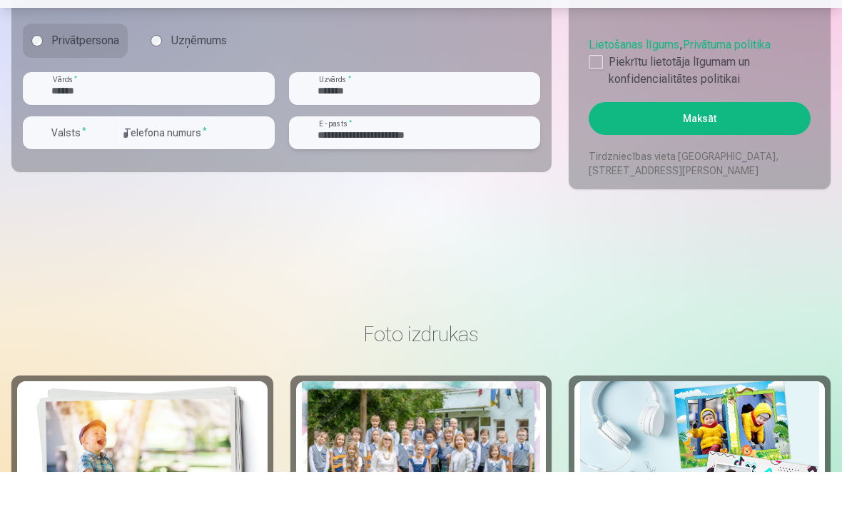
type input "**********"
click at [373, 124] on input "*******" at bounding box center [415, 140] width 252 height 33
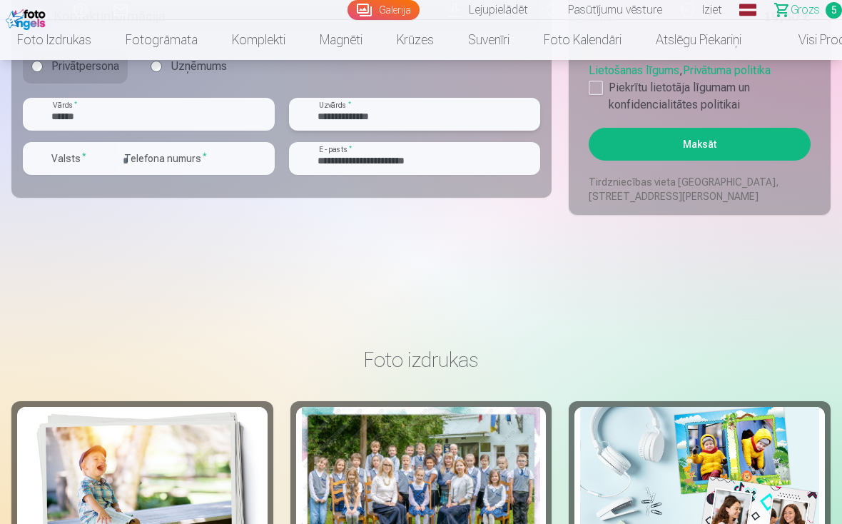
type input "**********"
click at [604, 88] on label "Piekrītu lietotāja līgumam un konfidencialitātes politikai" at bounding box center [700, 96] width 222 height 34
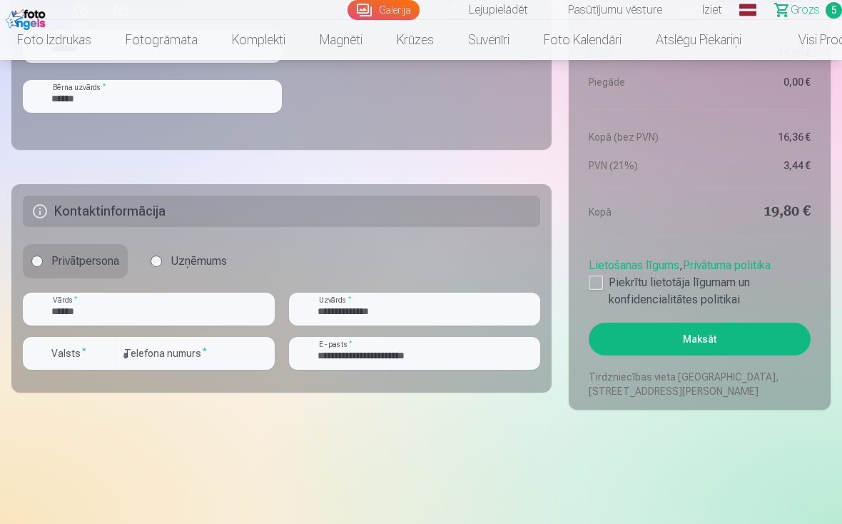
scroll to position [1291, 0]
click at [730, 341] on button "Maksāt" at bounding box center [700, 338] width 222 height 33
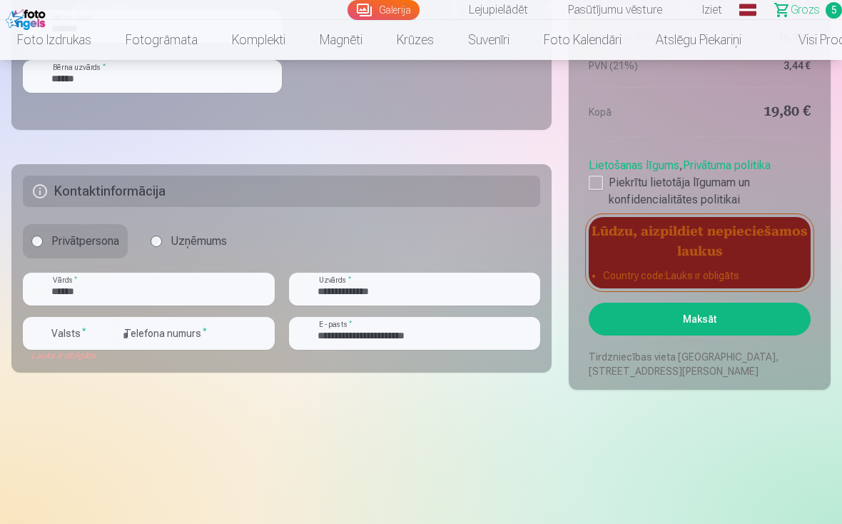
scroll to position [1313, 0]
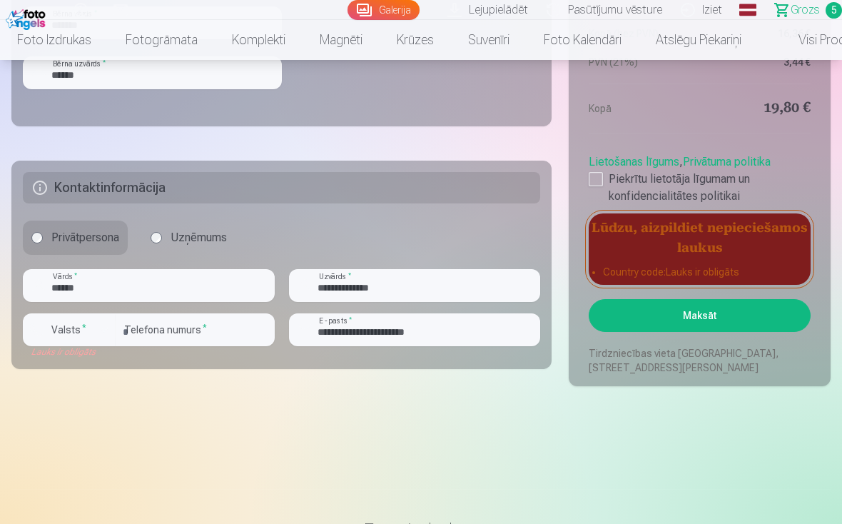
click at [103, 336] on div "button" at bounding box center [104, 329] width 17 height 17
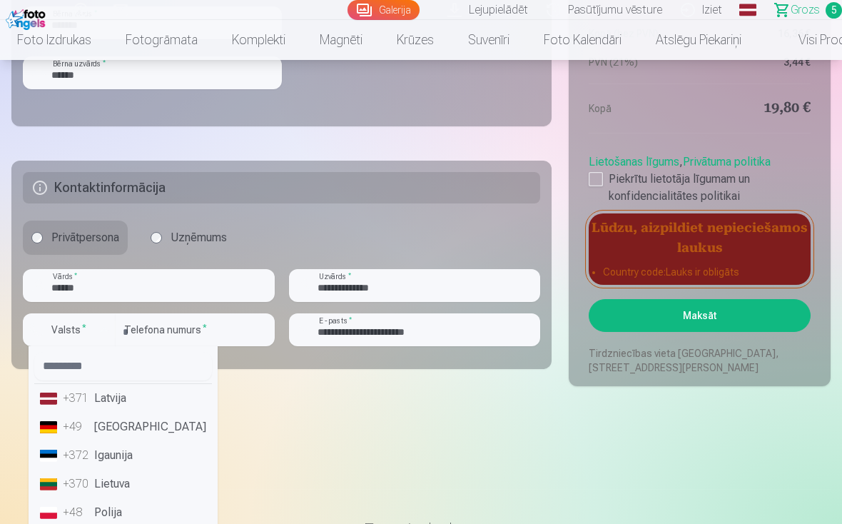
click at [128, 398] on li "+371 Latvija" at bounding box center [123, 398] width 178 height 29
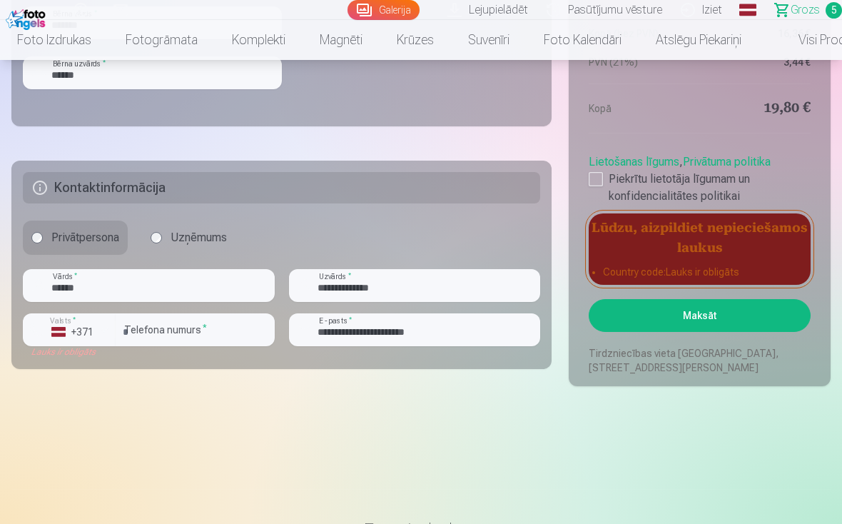
click at [719, 319] on button "Maksāt" at bounding box center [700, 315] width 222 height 33
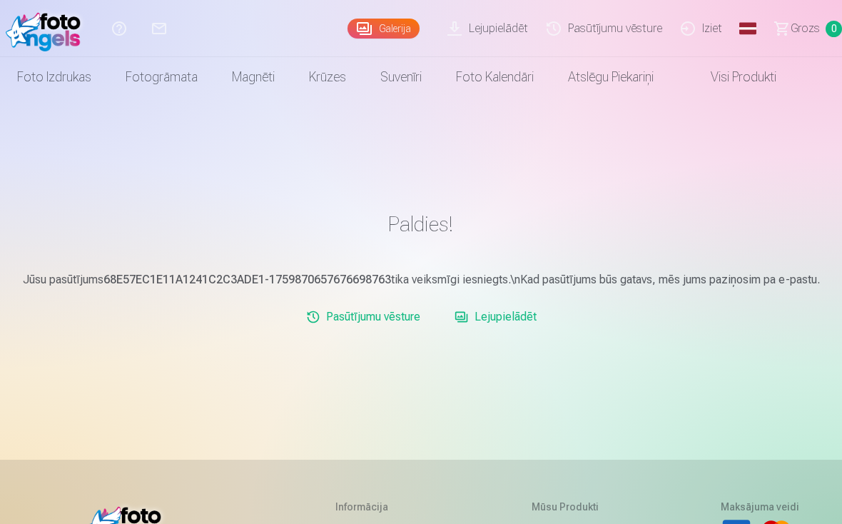
click at [400, 315] on link "Pasūtījumu vēsture" at bounding box center [364, 317] width 126 height 29
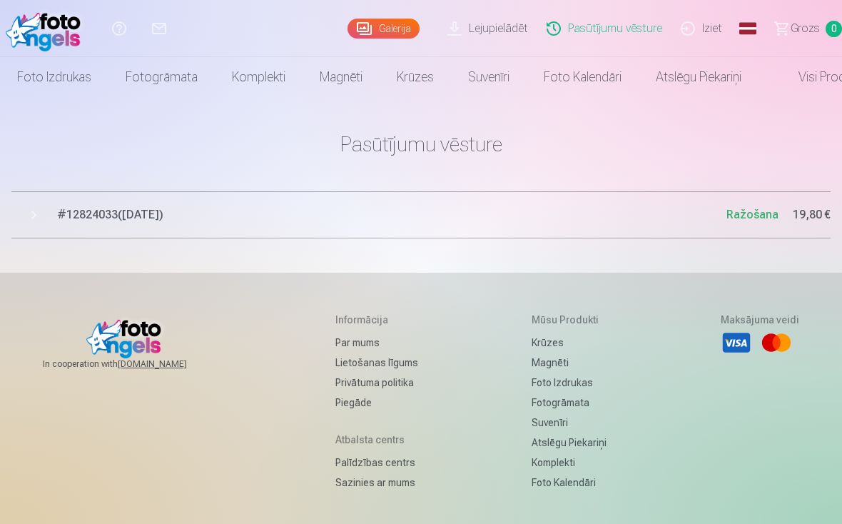
click at [777, 216] on span "Ražošana" at bounding box center [753, 215] width 52 height 14
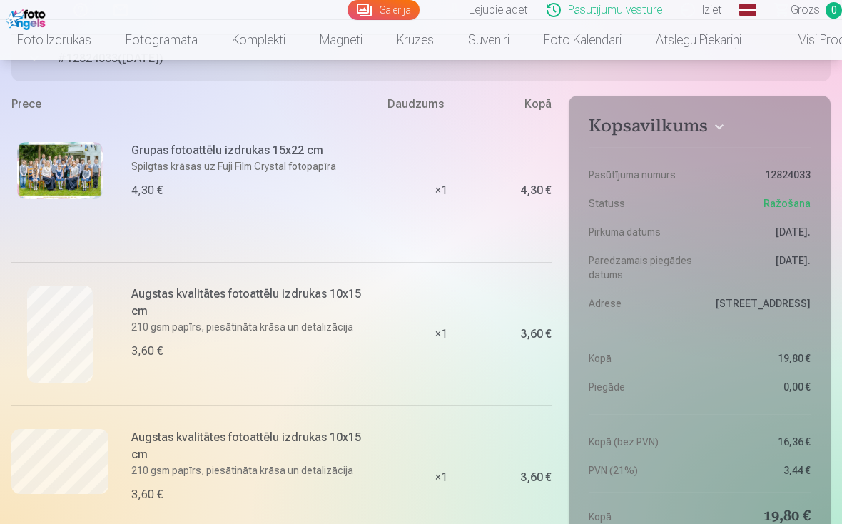
scroll to position [156, 0]
click at [642, 6] on link "Pasūtījumu vēsture" at bounding box center [607, 10] width 134 height 20
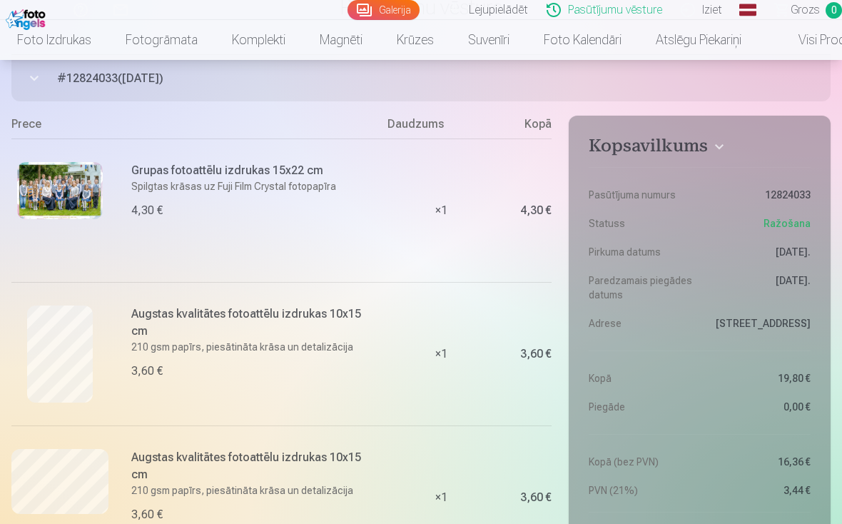
scroll to position [0, 0]
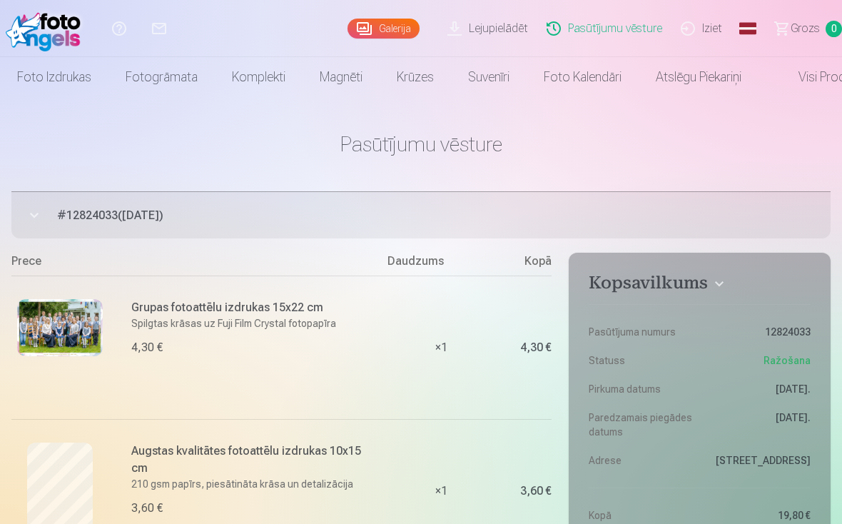
click at [710, 31] on link "Iziet" at bounding box center [704, 28] width 60 height 57
